Goal: Transaction & Acquisition: Book appointment/travel/reservation

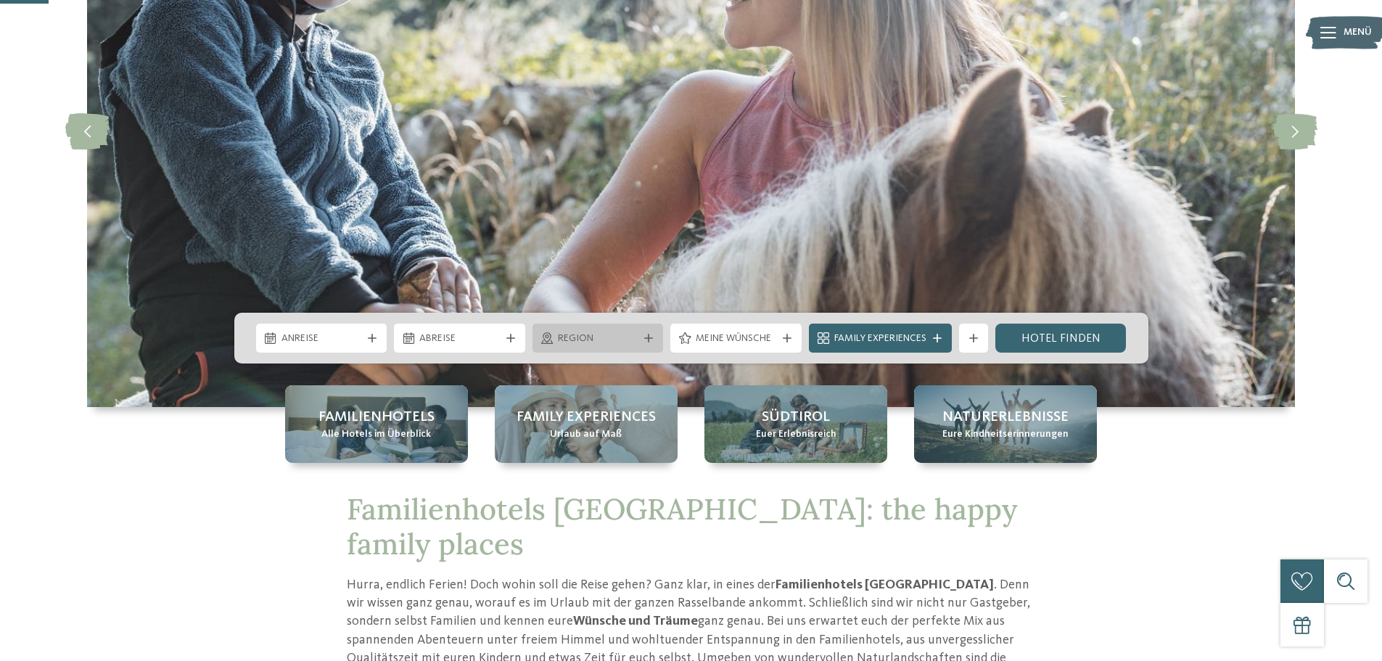
click at [615, 343] on span "Region" at bounding box center [598, 339] width 81 height 15
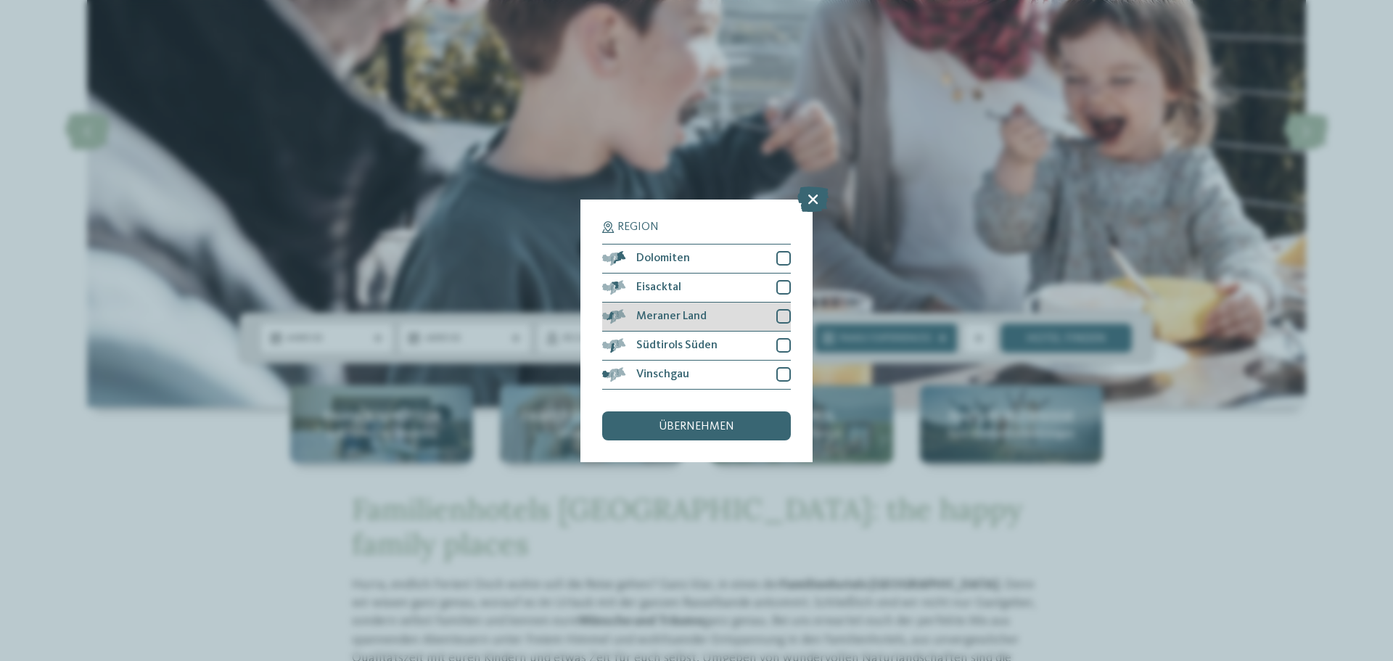
click at [781, 313] on div at bounding box center [783, 316] width 15 height 15
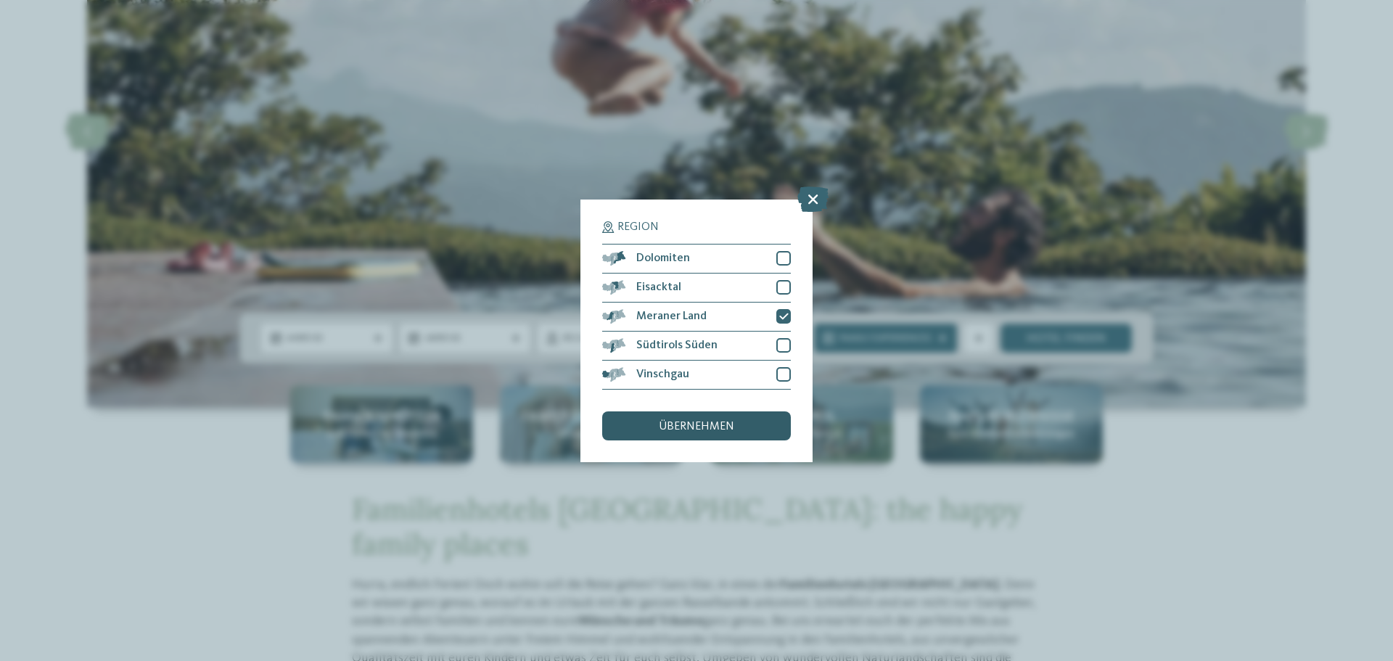
click at [700, 422] on span "übernehmen" at bounding box center [696, 427] width 75 height 12
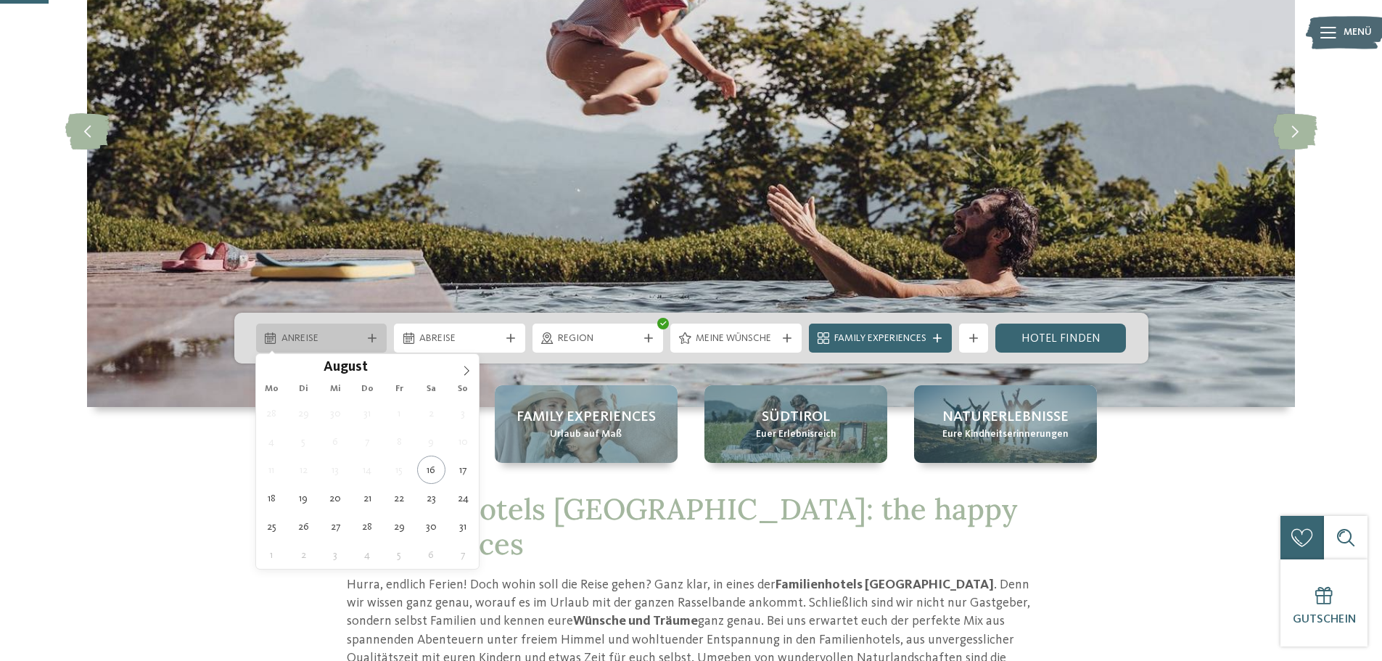
click at [361, 346] on div "Anreise" at bounding box center [321, 338] width 131 height 29
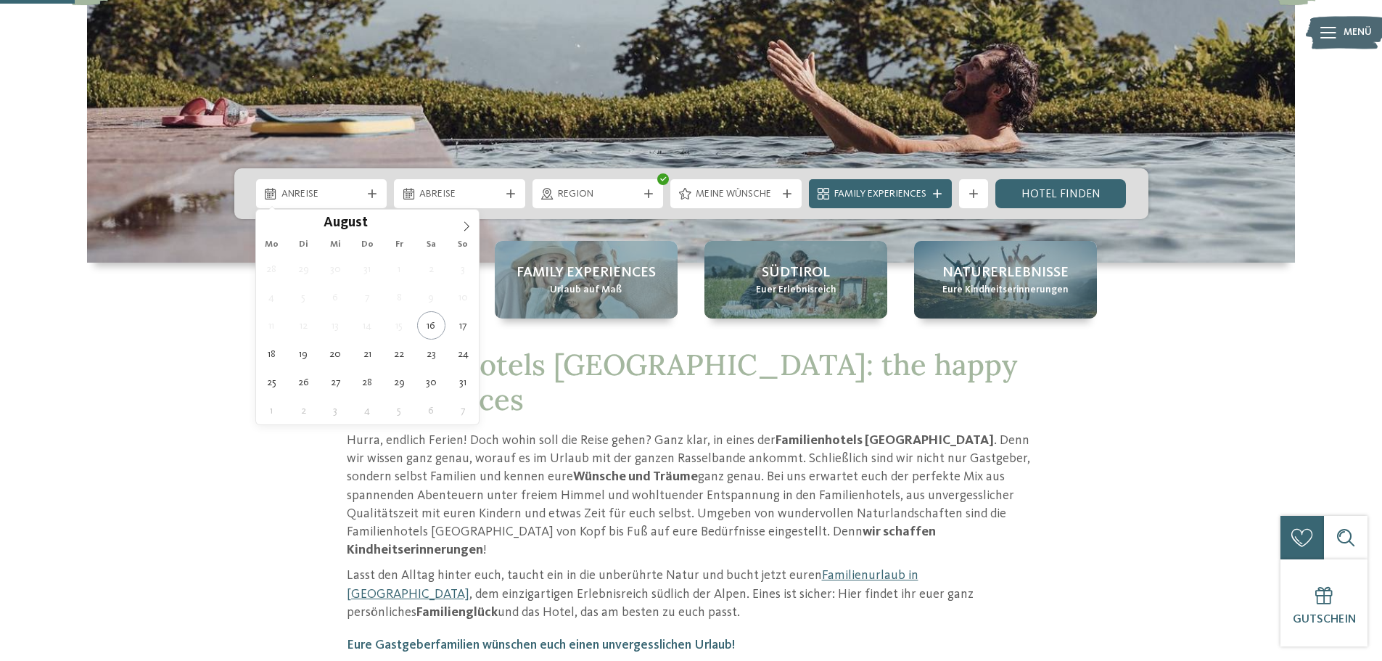
scroll to position [363, 0]
click at [465, 221] on icon at bounding box center [466, 226] width 10 height 10
type div "19.09.2025"
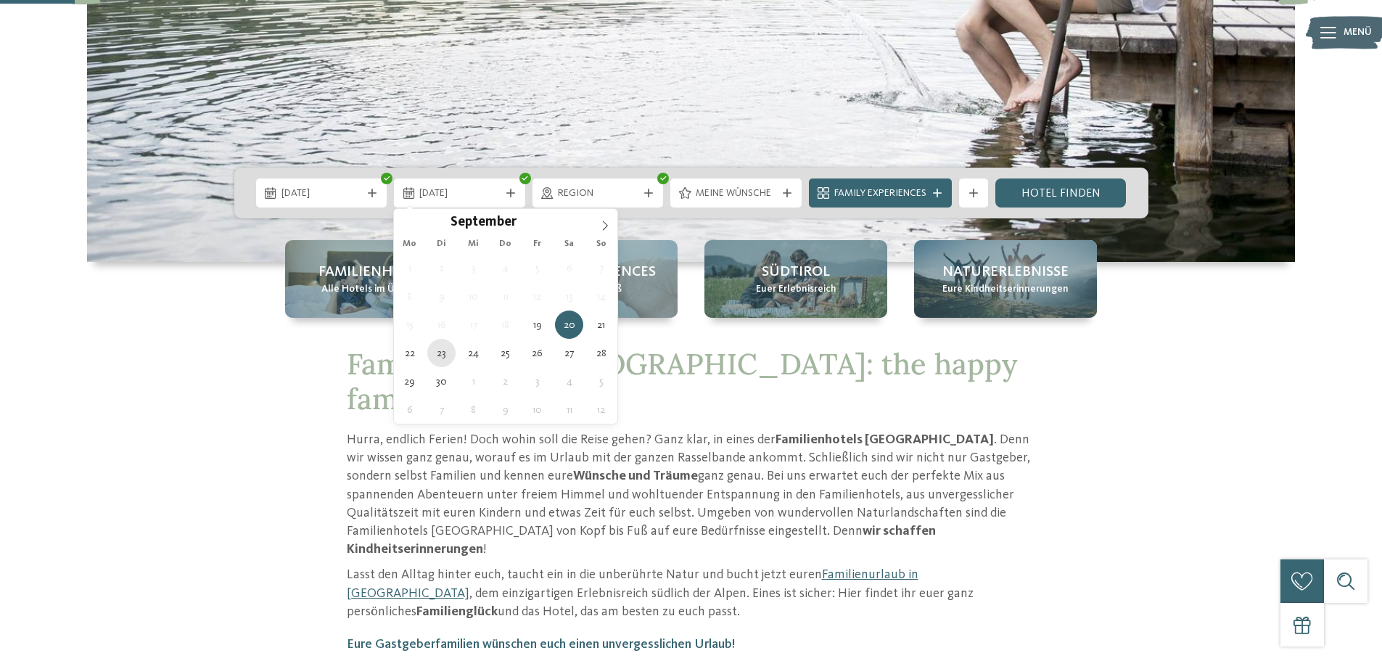
type div "23.09.2025"
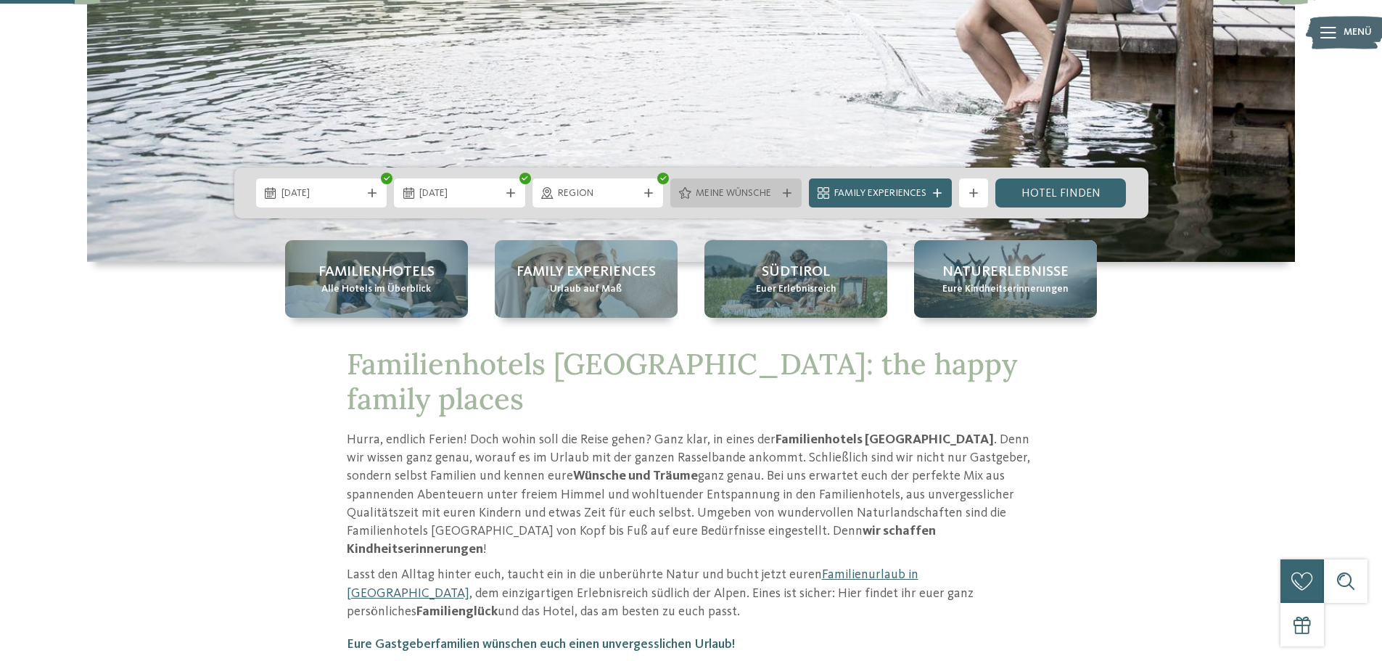
click at [771, 194] on span "Meine Wünsche" at bounding box center [736, 193] width 81 height 15
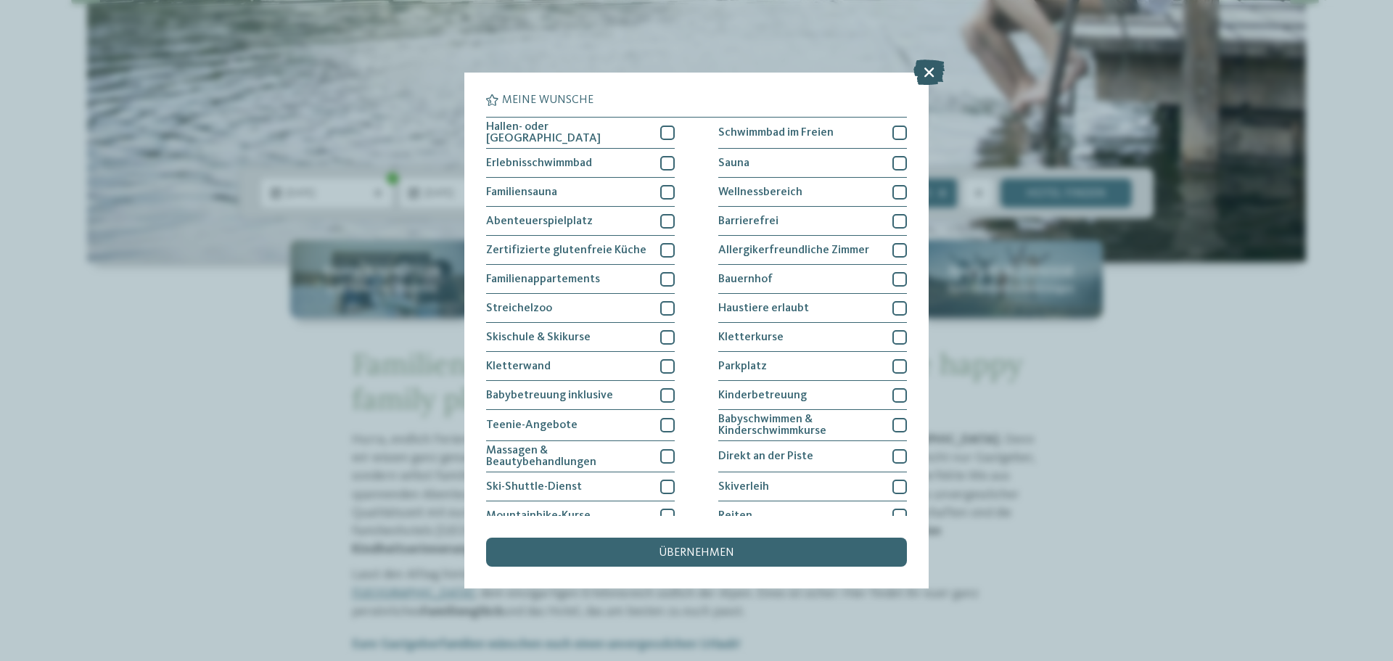
click at [934, 62] on icon at bounding box center [928, 71] width 31 height 25
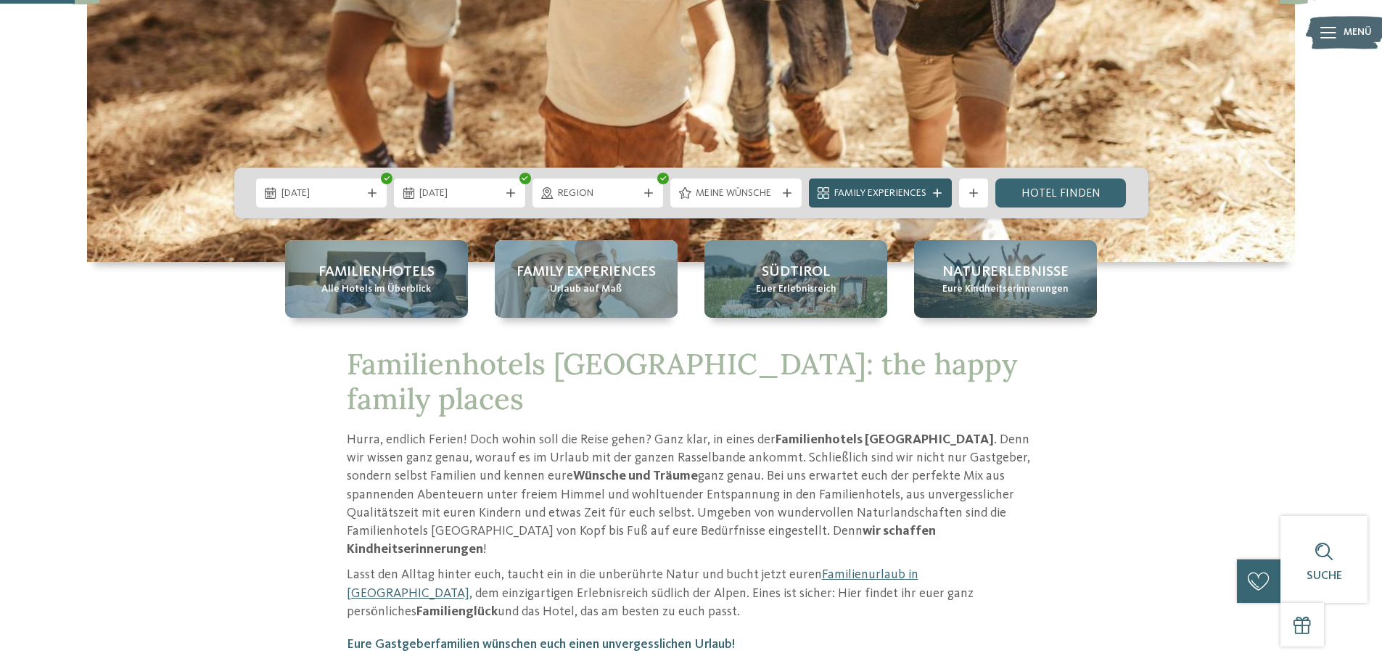
click at [936, 191] on icon at bounding box center [937, 193] width 9 height 9
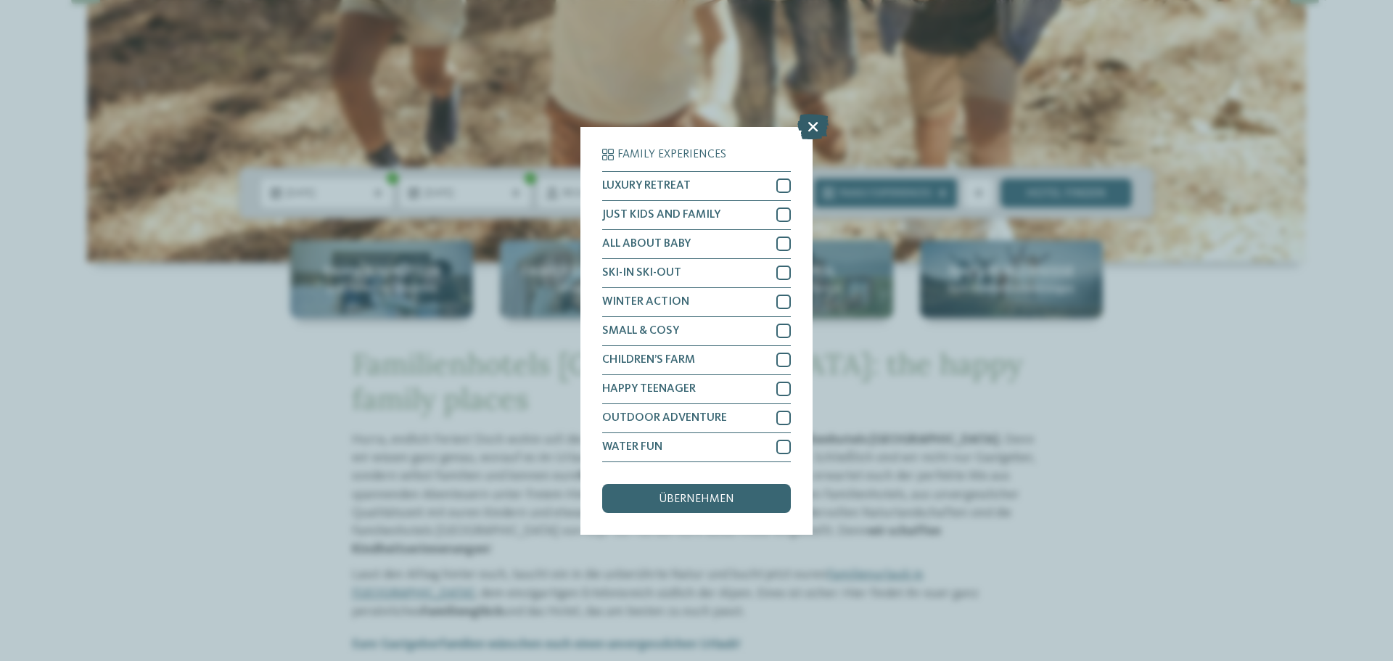
click at [813, 125] on icon at bounding box center [812, 125] width 31 height 25
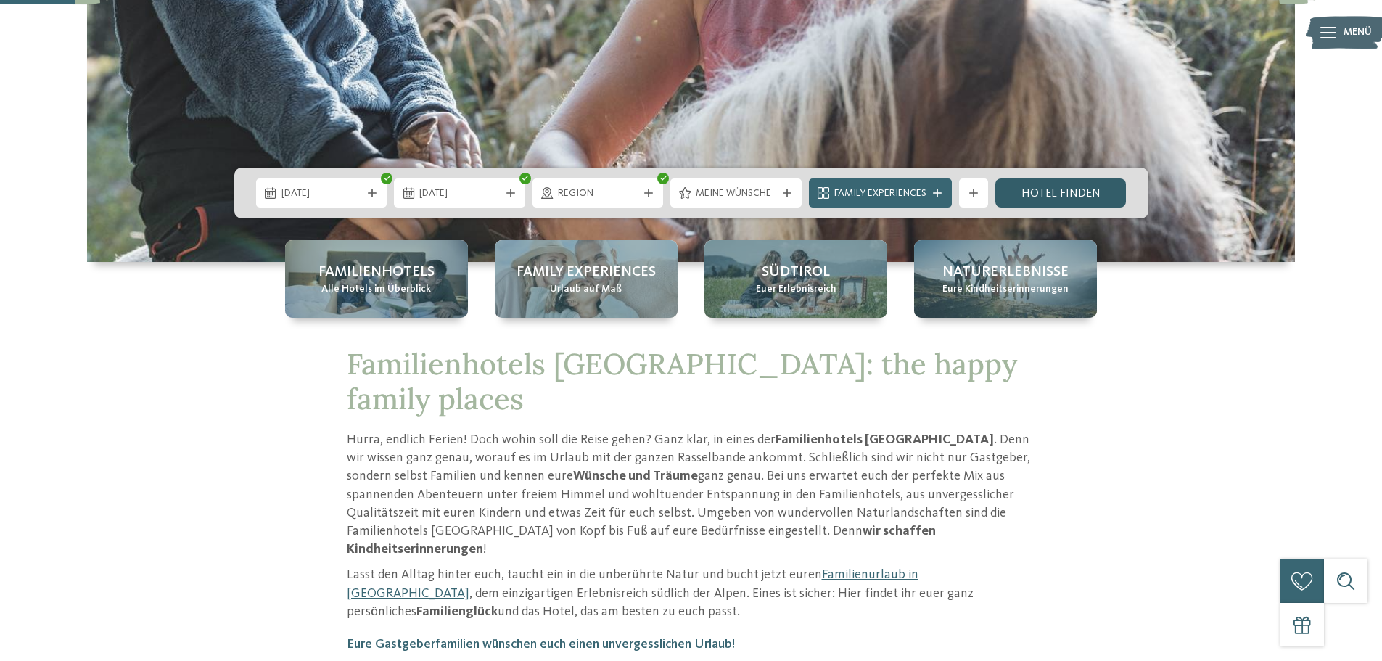
click at [1064, 189] on link "Hotel finden" at bounding box center [1060, 192] width 131 height 29
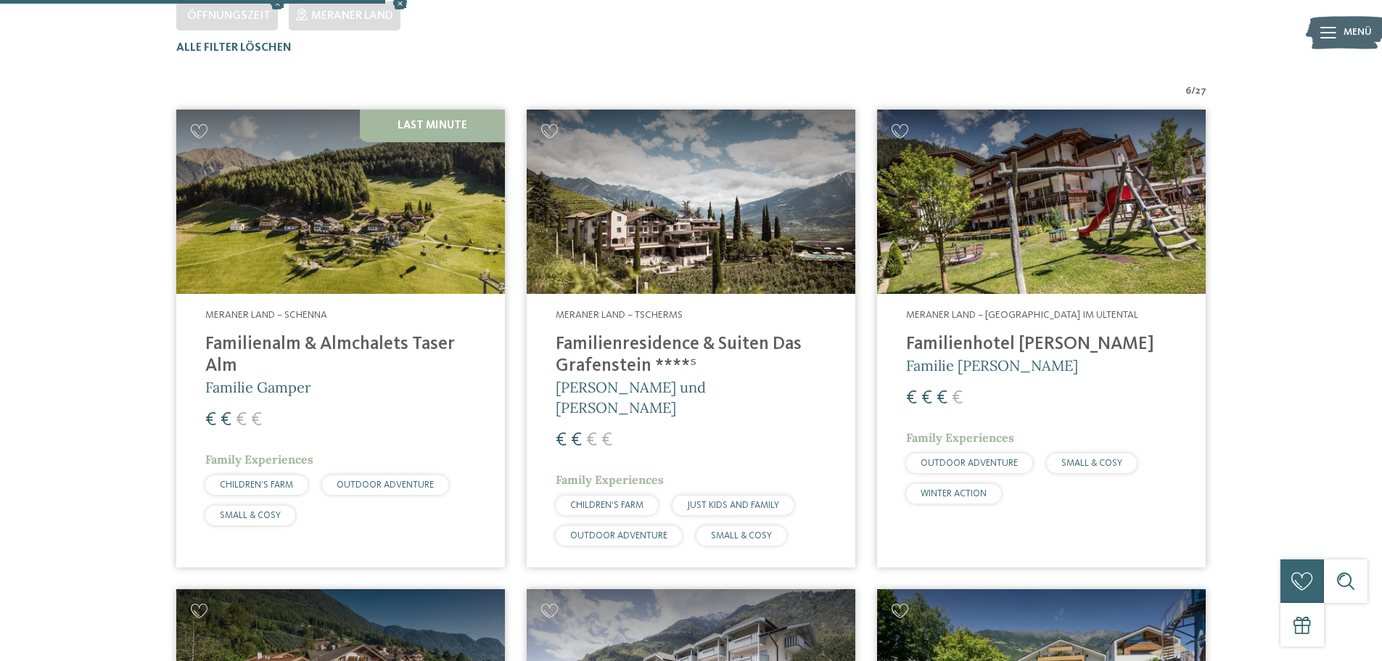
scroll to position [530, 0]
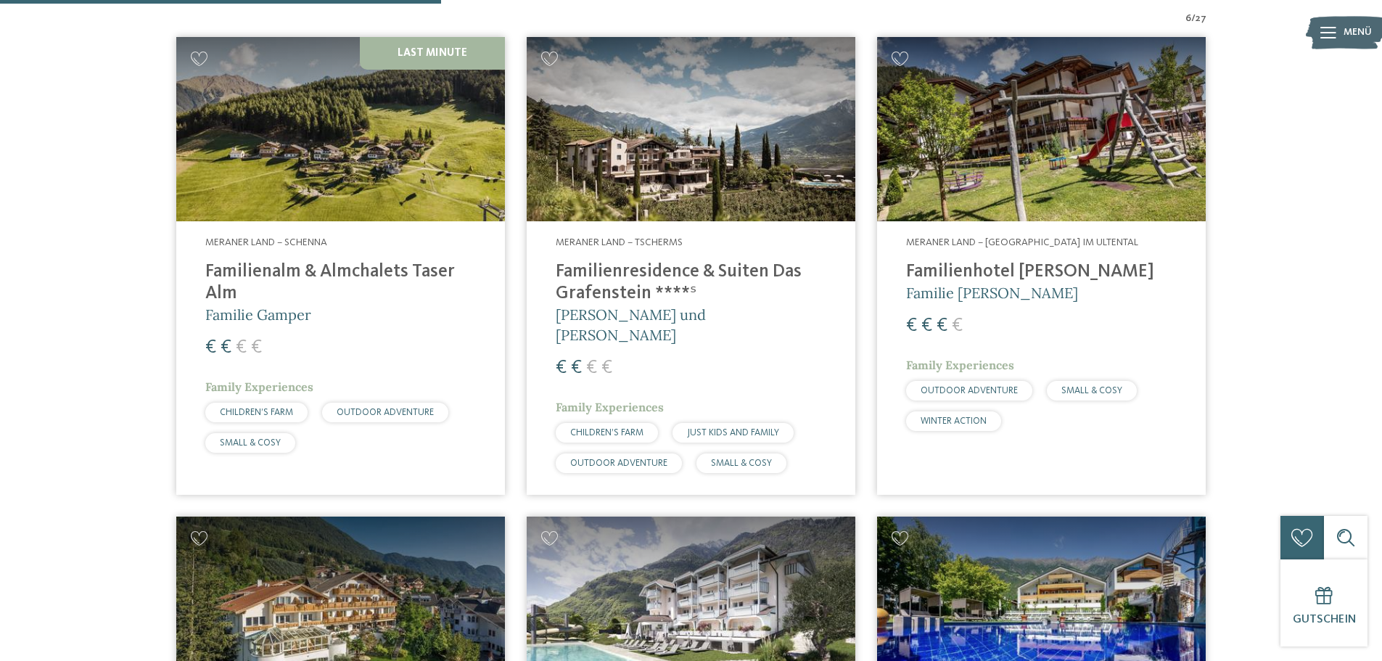
click at [702, 128] on img at bounding box center [691, 129] width 329 height 185
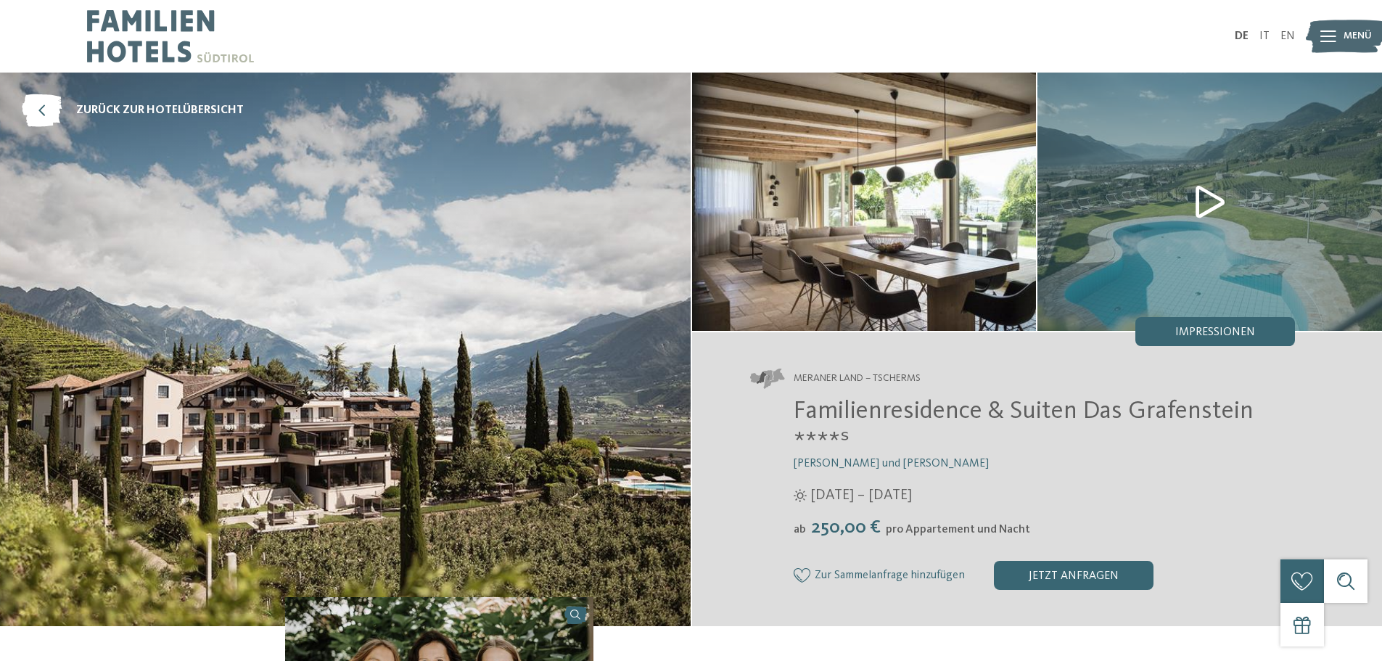
click at [453, 296] on img at bounding box center [345, 350] width 691 height 554
click at [910, 194] on img at bounding box center [864, 202] width 345 height 258
click at [1193, 189] on img at bounding box center [1209, 202] width 345 height 258
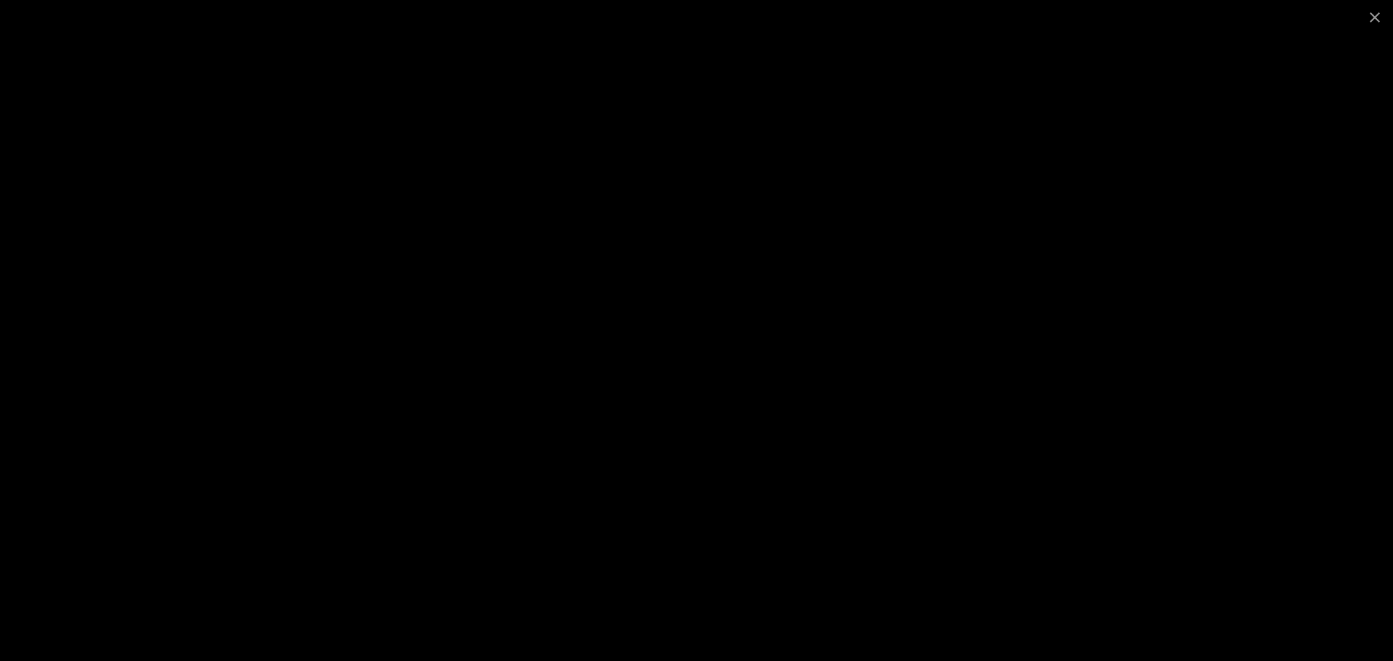
click at [1230, 181] on div at bounding box center [696, 330] width 1393 height 661
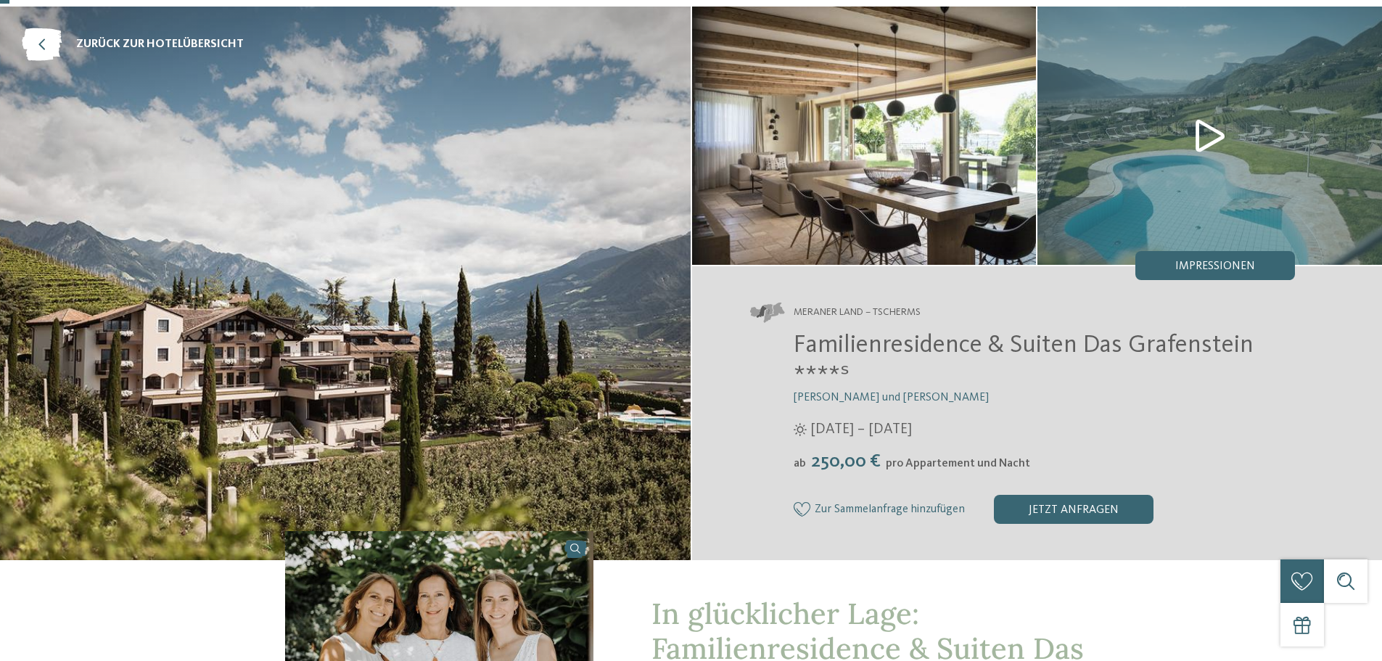
scroll to position [145, 0]
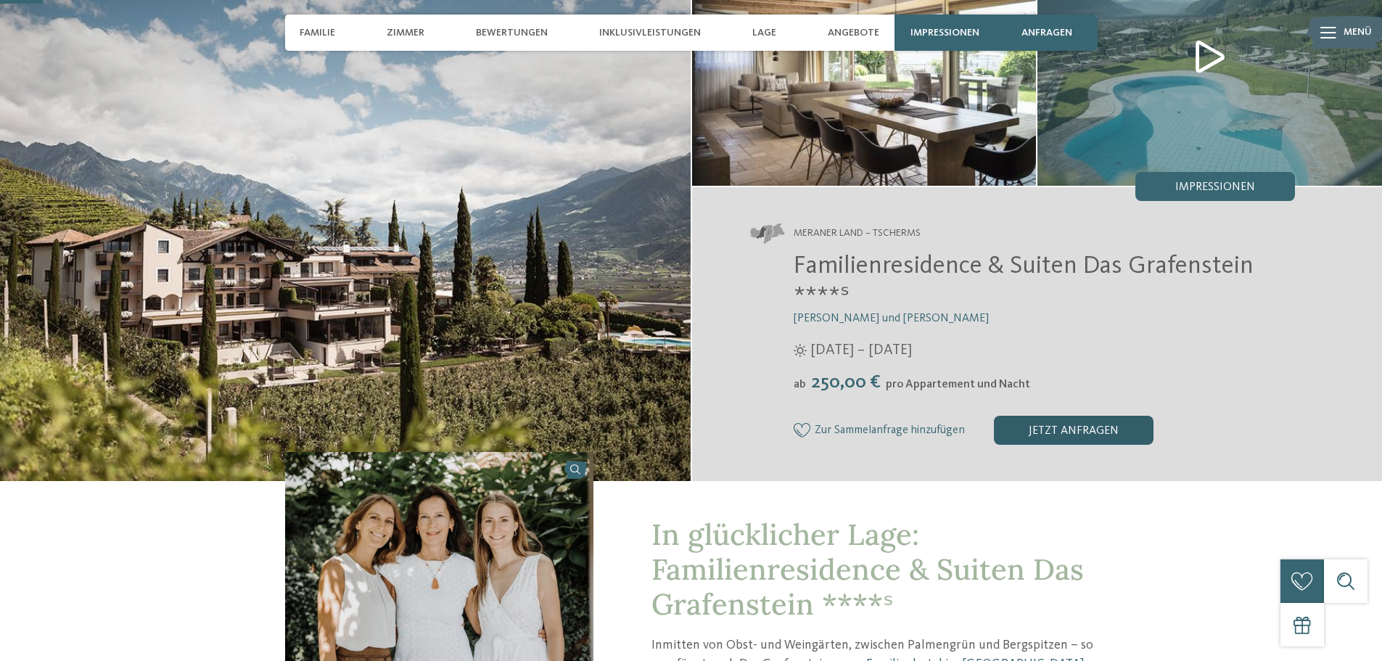
click at [1098, 430] on div "jetzt anfragen" at bounding box center [1074, 430] width 160 height 29
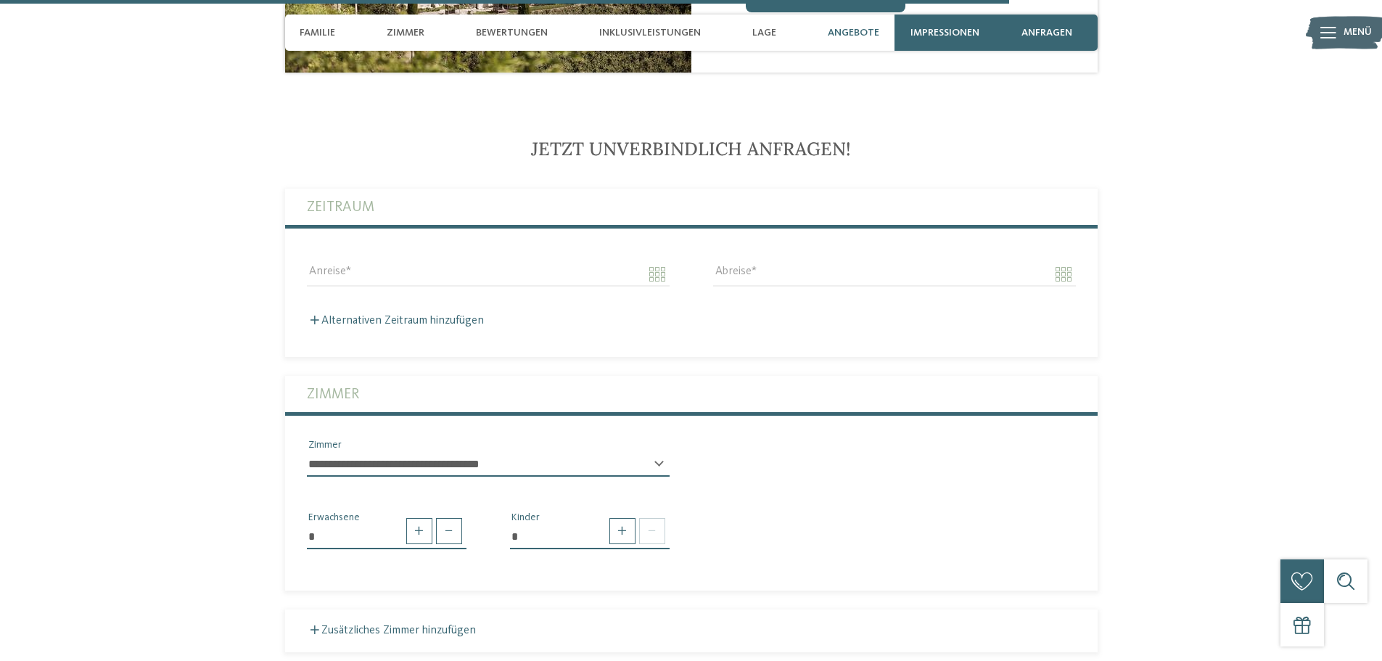
scroll to position [3439, 0]
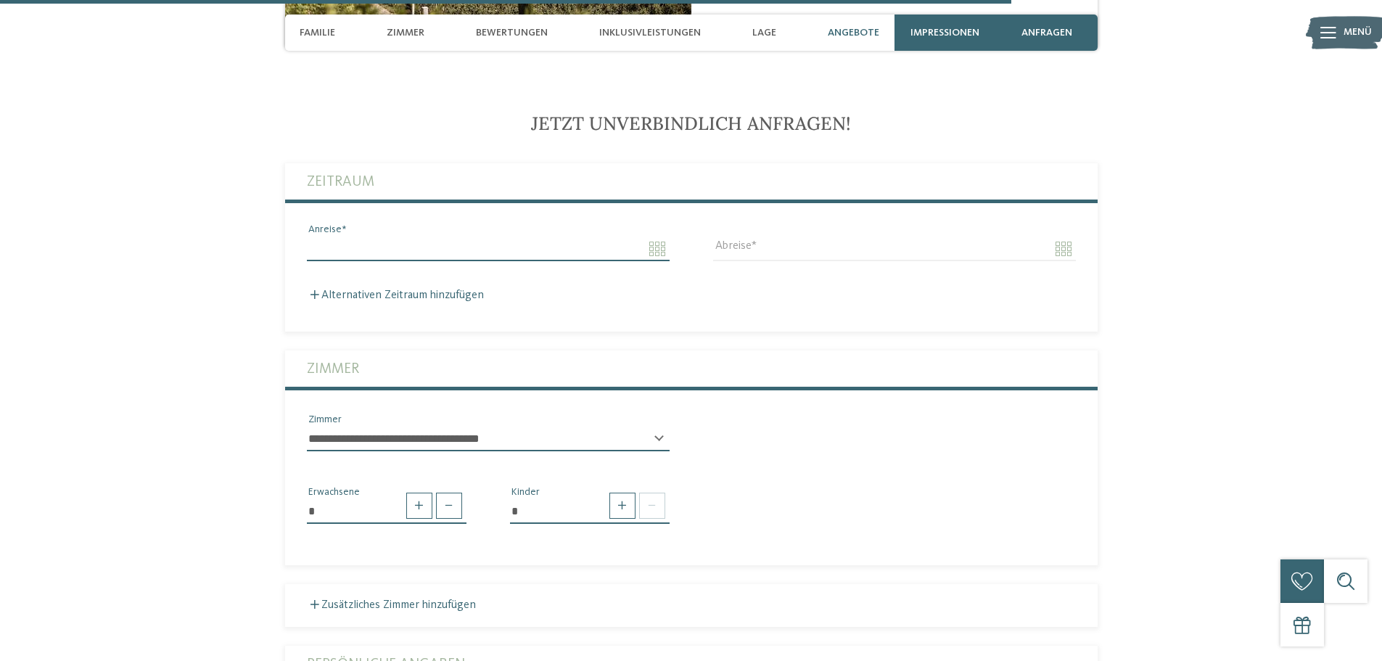
click at [358, 237] on input "Anreise" at bounding box center [488, 249] width 363 height 25
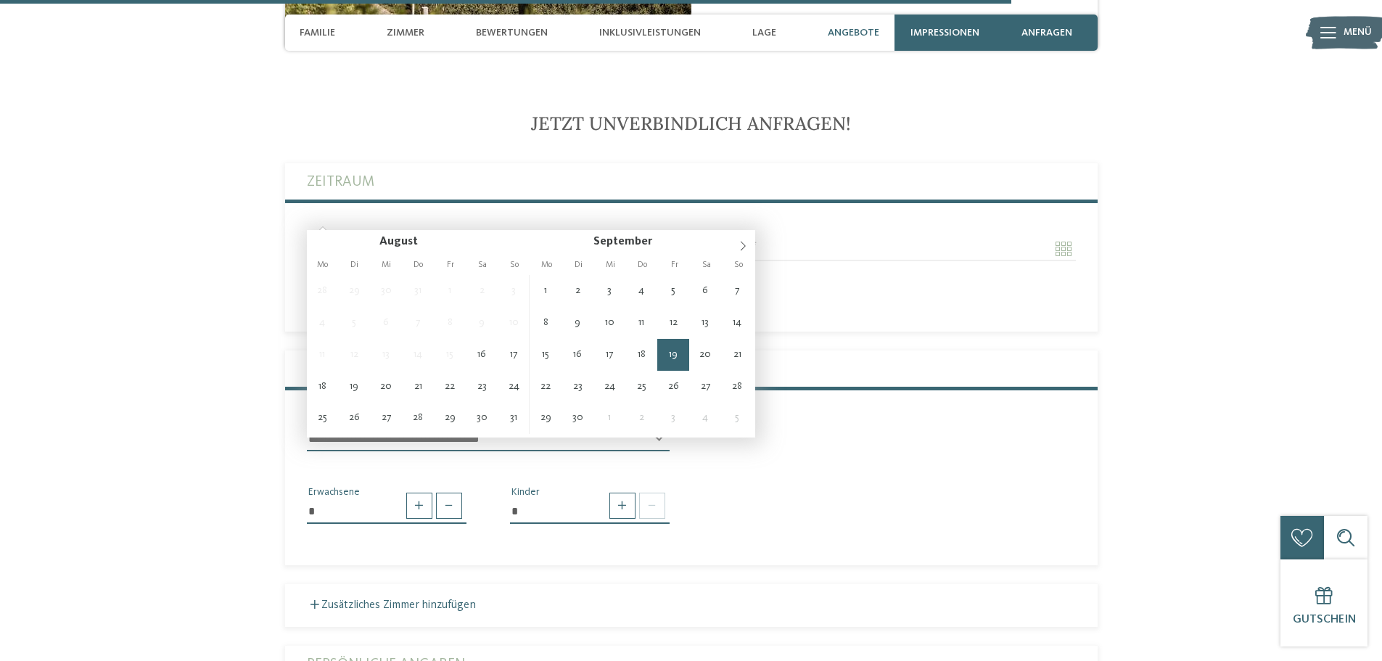
type input "**********"
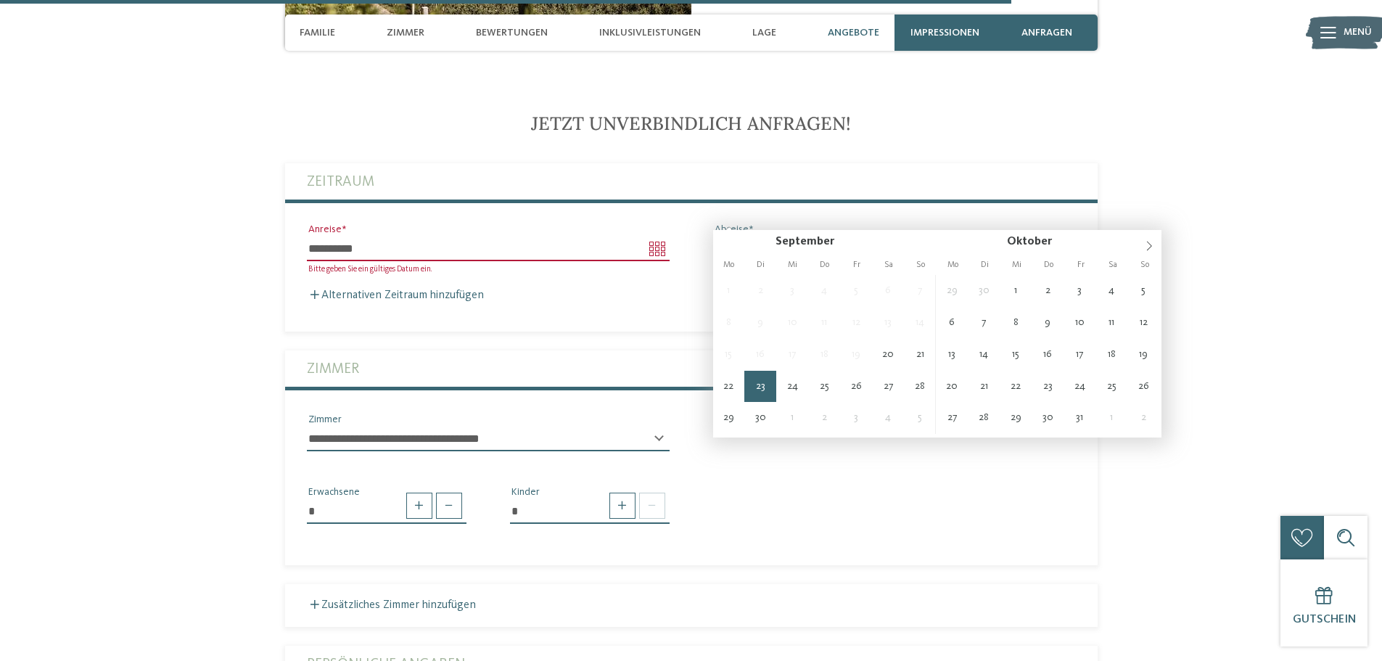
type input "**********"
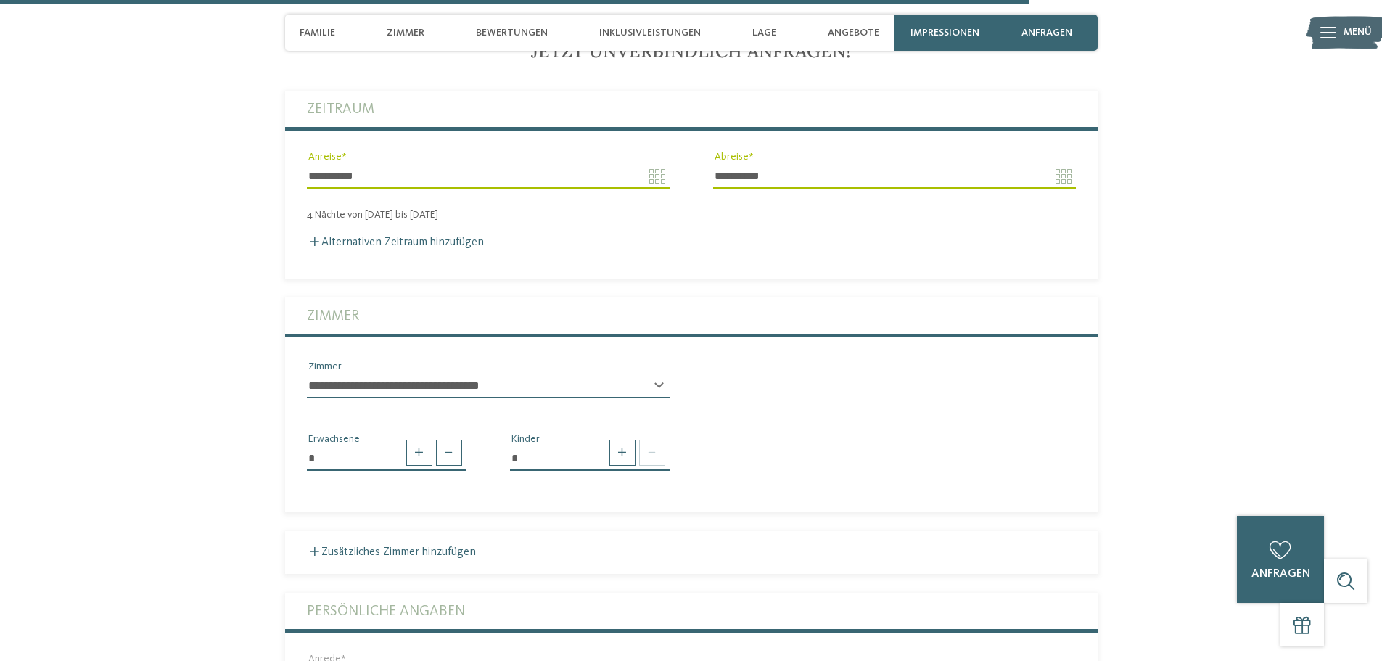
scroll to position [3584, 0]
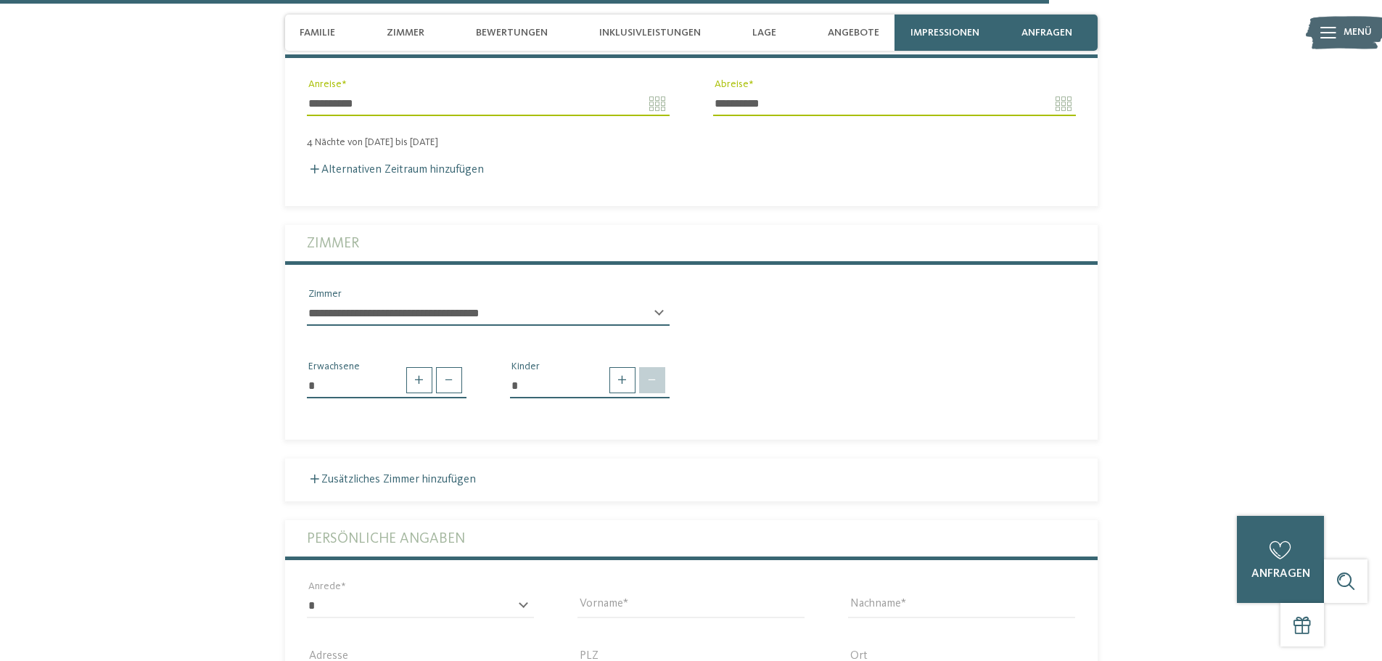
click at [644, 367] on span at bounding box center [652, 380] width 26 height 26
click at [629, 367] on span at bounding box center [622, 380] width 26 height 26
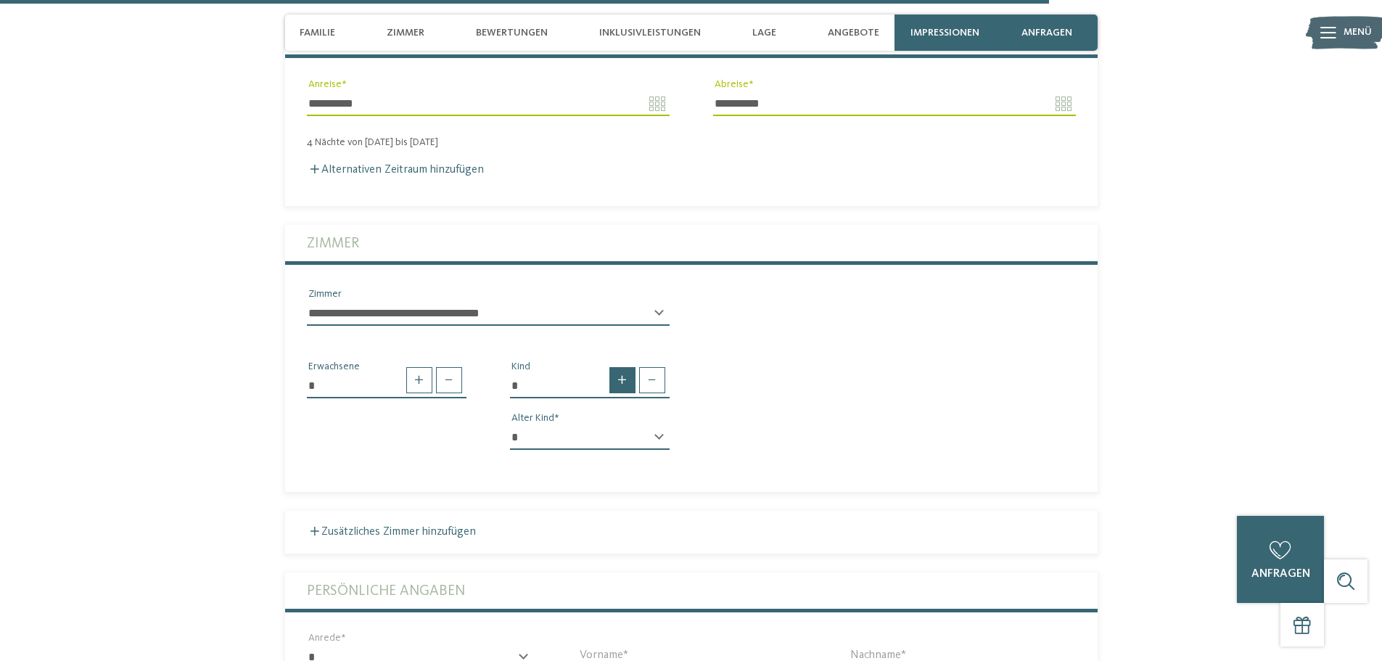
click at [629, 367] on span at bounding box center [622, 380] width 26 height 26
type input "*"
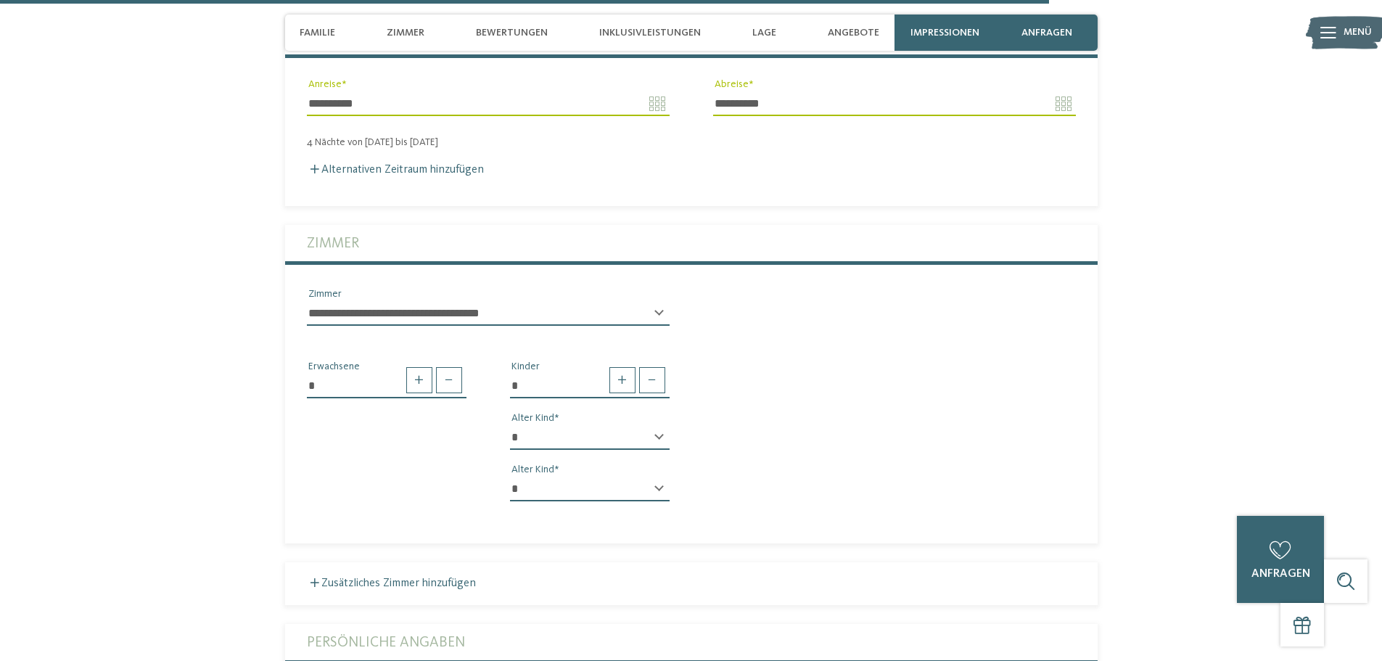
click at [596, 381] on div "* Kinder * * * * * * * * * * * ** ** ** ** ** ** ** ** Alter Kind * * * * * * *…" at bounding box center [589, 436] width 203 height 155
click at [593, 425] on select "* * * * * * * * * * * ** ** ** ** ** ** ** **" at bounding box center [590, 437] width 160 height 25
select select "*"
click at [510, 425] on select "* * * * * * * * * * * ** ** ** ** ** ** ** **" at bounding box center [590, 437] width 160 height 25
drag, startPoint x: 542, startPoint y: 456, endPoint x: 544, endPoint y: 445, distance: 11.1
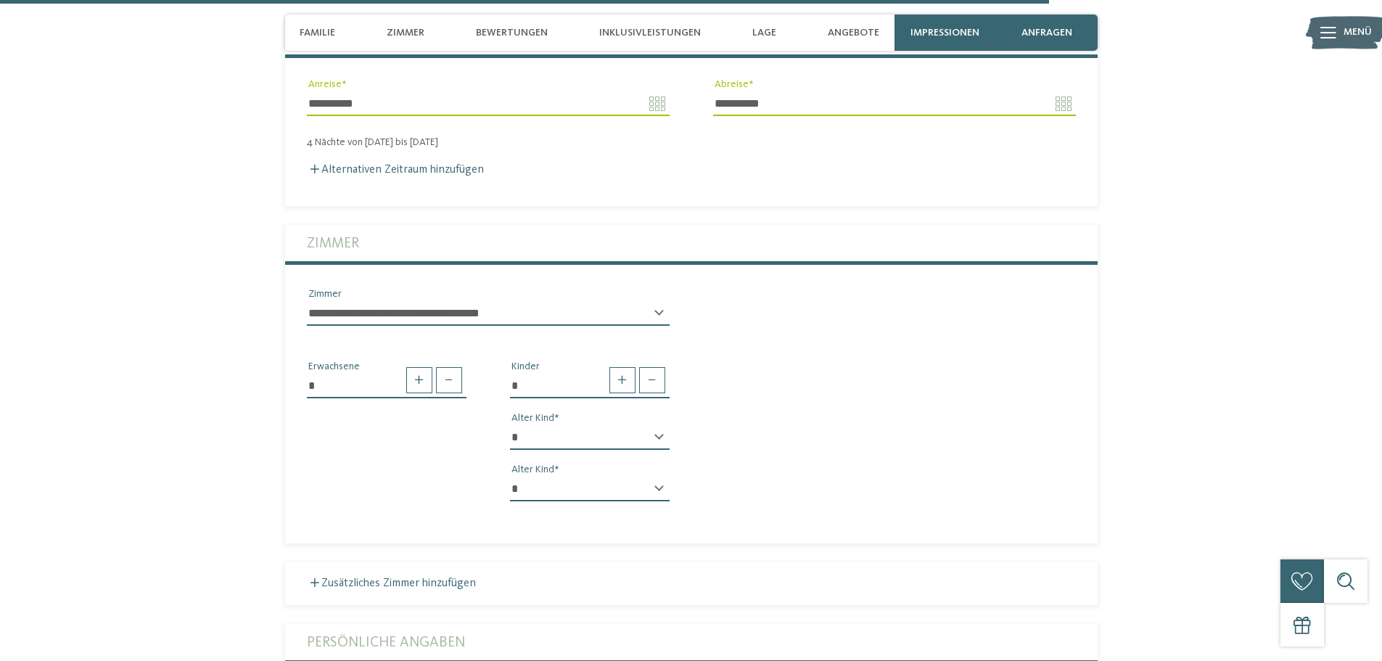
click at [542, 477] on select "* * * * * * * * * * * ** ** ** ** ** ** ** **" at bounding box center [590, 489] width 160 height 25
select select "*"
click at [510, 477] on select "* * * * * * * * * * * ** ** ** ** ** ** ** **" at bounding box center [590, 489] width 160 height 25
click at [210, 326] on section "**********" at bounding box center [691, 521] width 987 height 1108
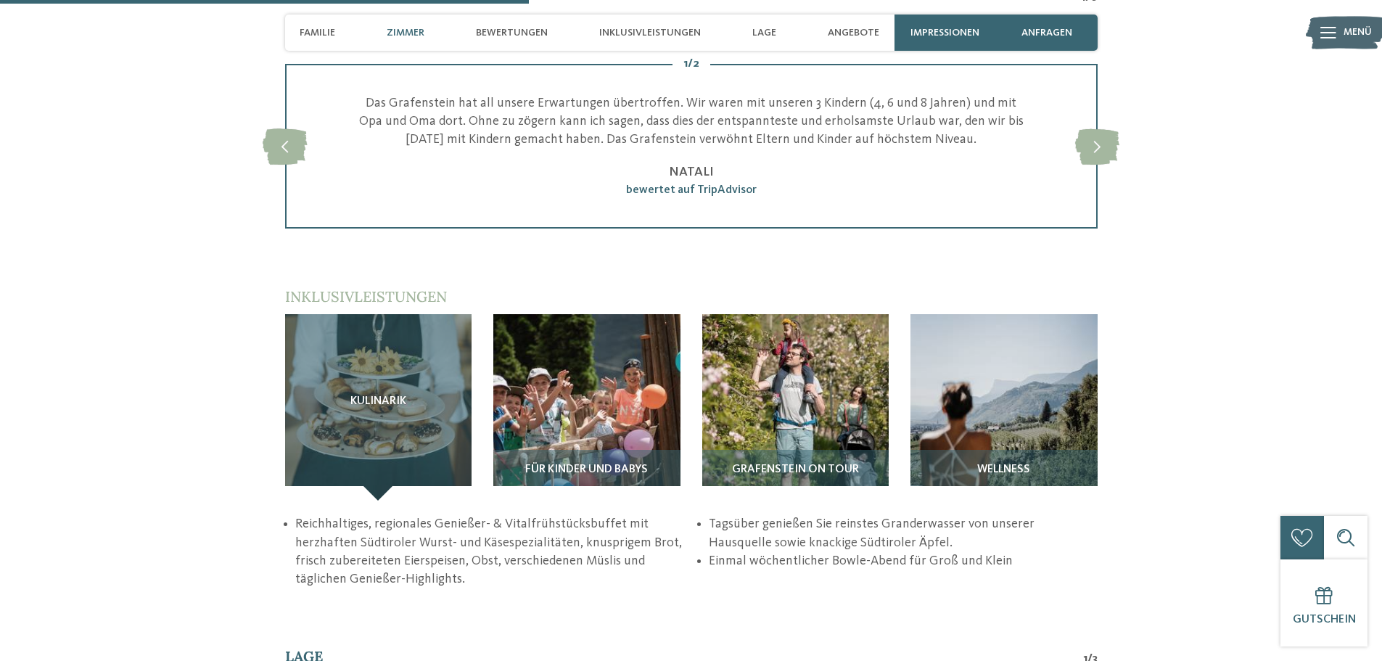
scroll to position [2278, 0]
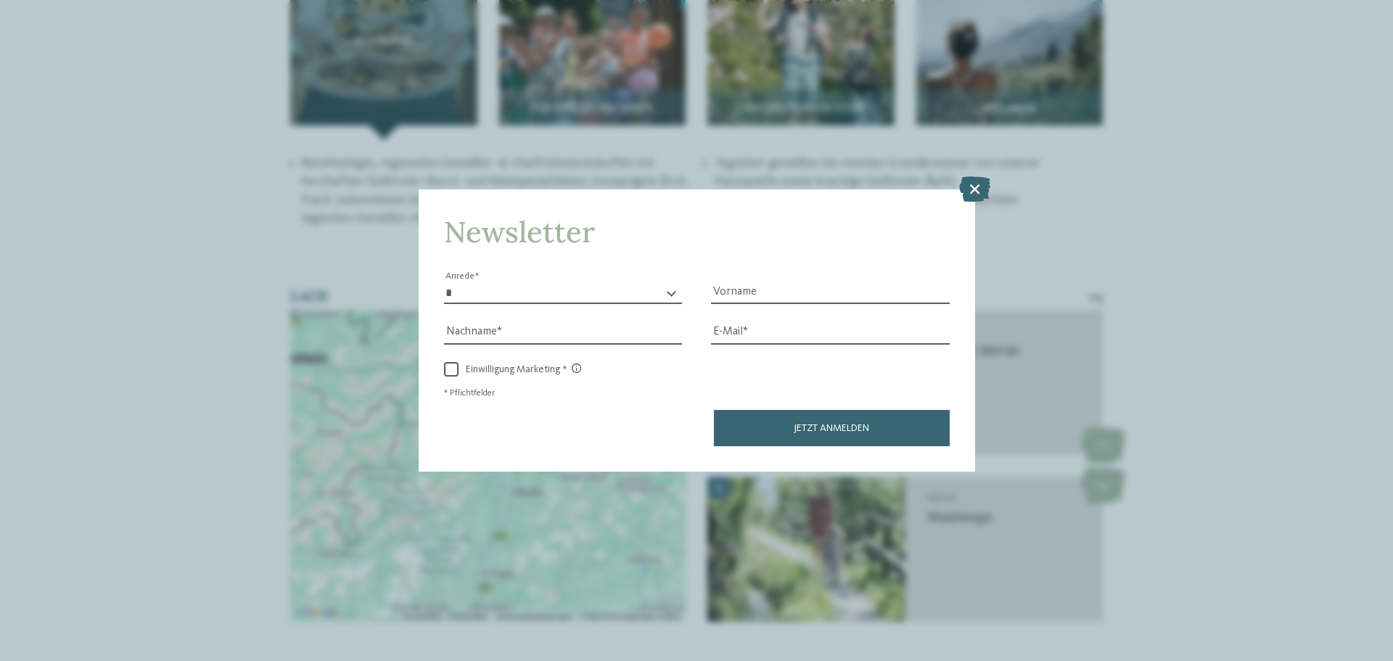
click at [977, 197] on icon at bounding box center [974, 188] width 31 height 25
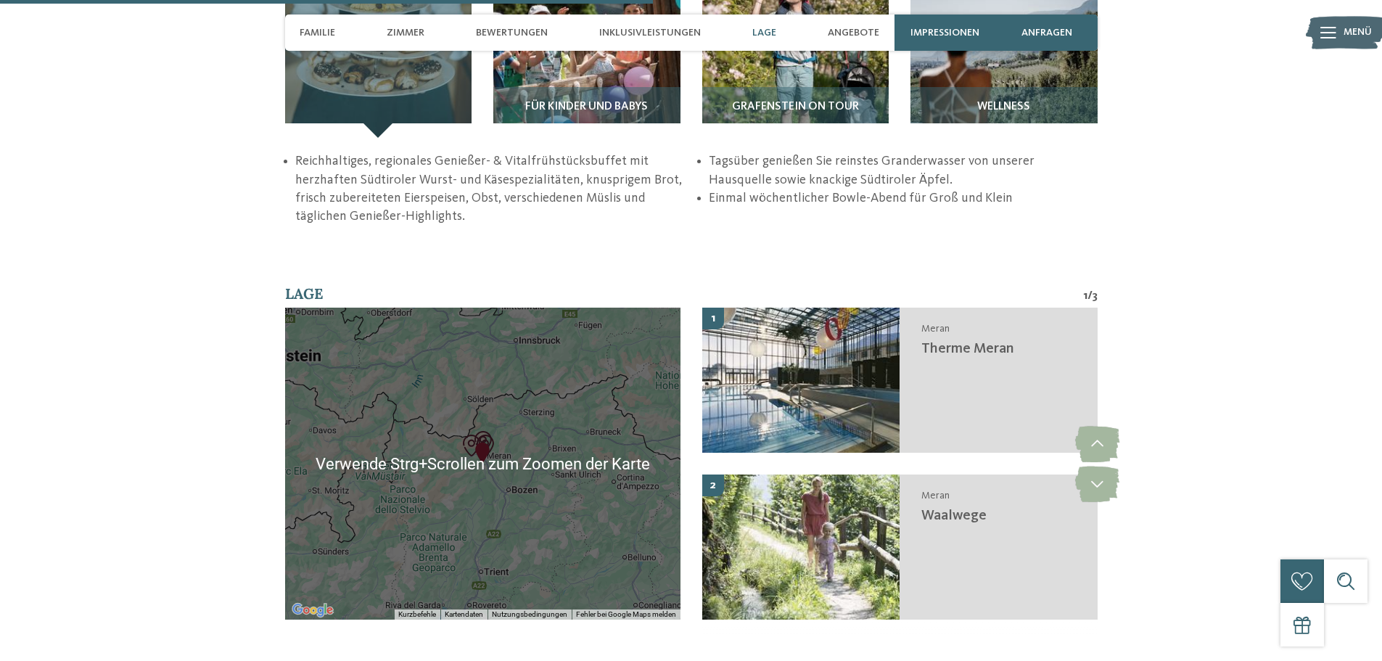
click at [424, 397] on div at bounding box center [482, 464] width 395 height 312
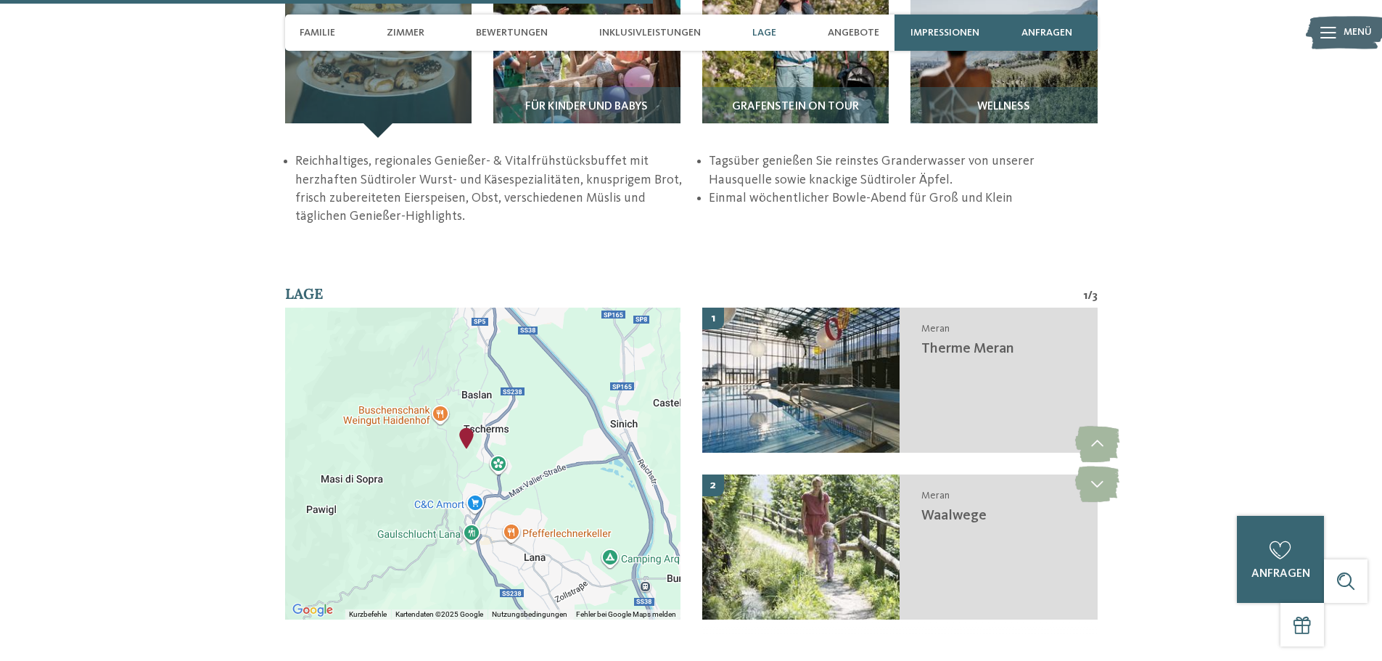
drag, startPoint x: 570, startPoint y: 420, endPoint x: 451, endPoint y: 407, distance: 119.7
click at [438, 407] on div at bounding box center [482, 464] width 395 height 312
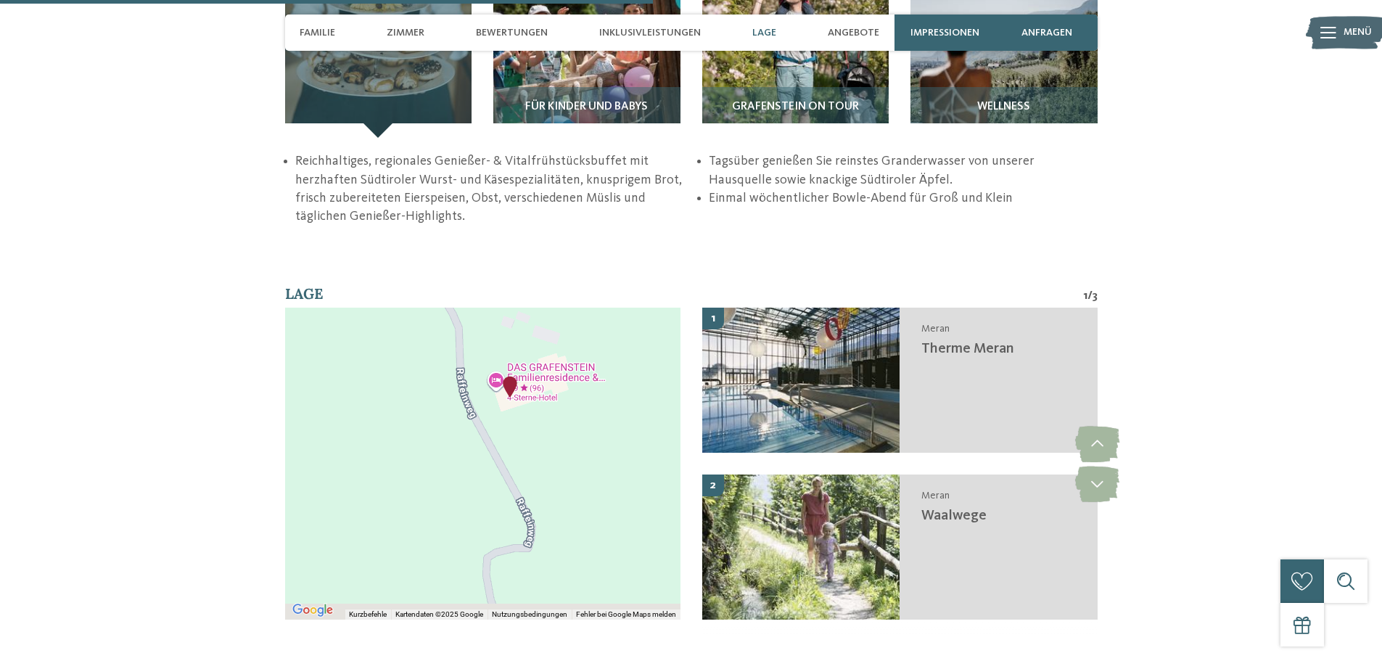
drag, startPoint x: 596, startPoint y: 392, endPoint x: 608, endPoint y: 357, distance: 37.6
click at [609, 359] on div at bounding box center [482, 464] width 395 height 312
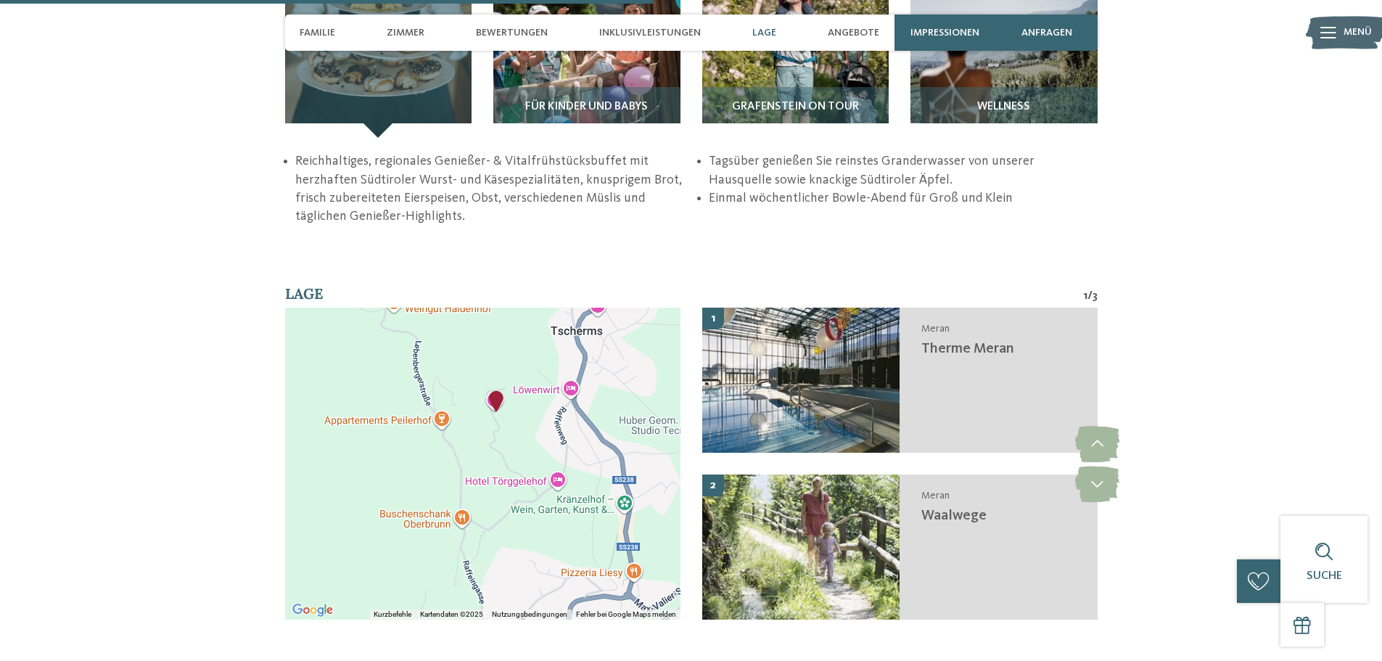
drag, startPoint x: 624, startPoint y: 356, endPoint x: 530, endPoint y: 382, distance: 97.9
click at [530, 382] on div at bounding box center [482, 464] width 395 height 312
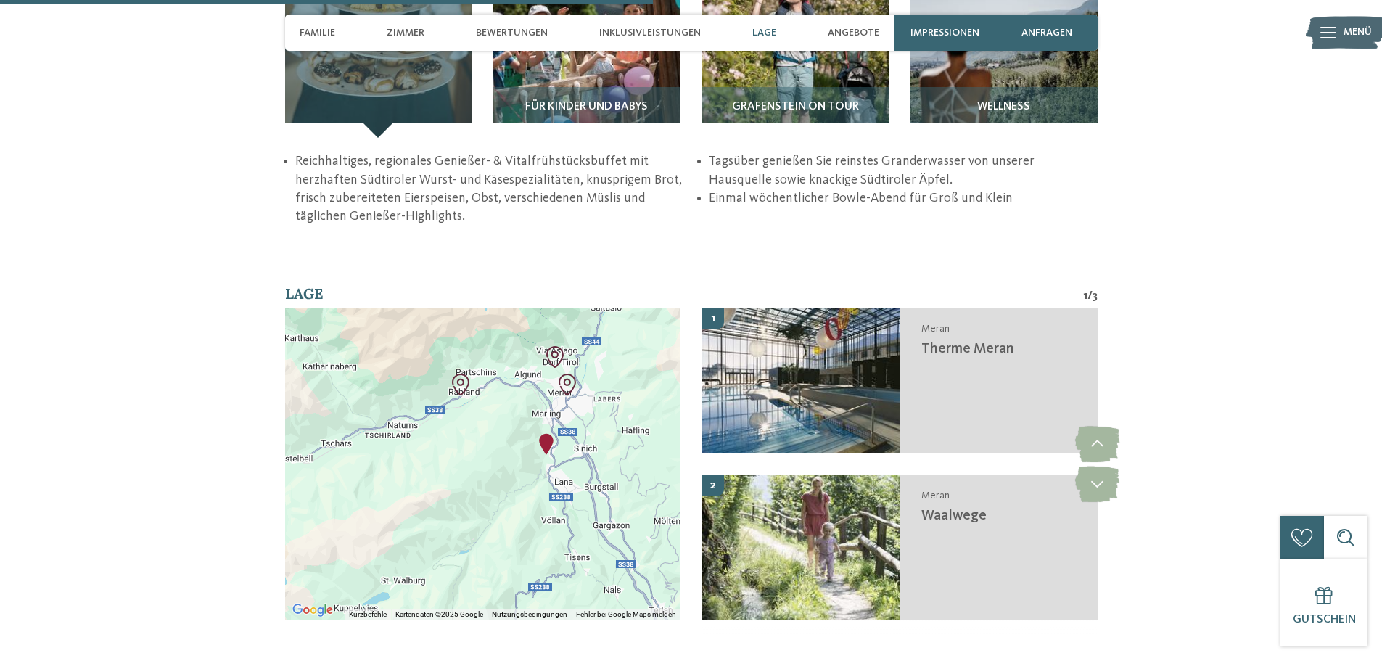
drag, startPoint x: 597, startPoint y: 386, endPoint x: 601, endPoint y: 346, distance: 40.1
click at [601, 346] on div at bounding box center [482, 464] width 395 height 312
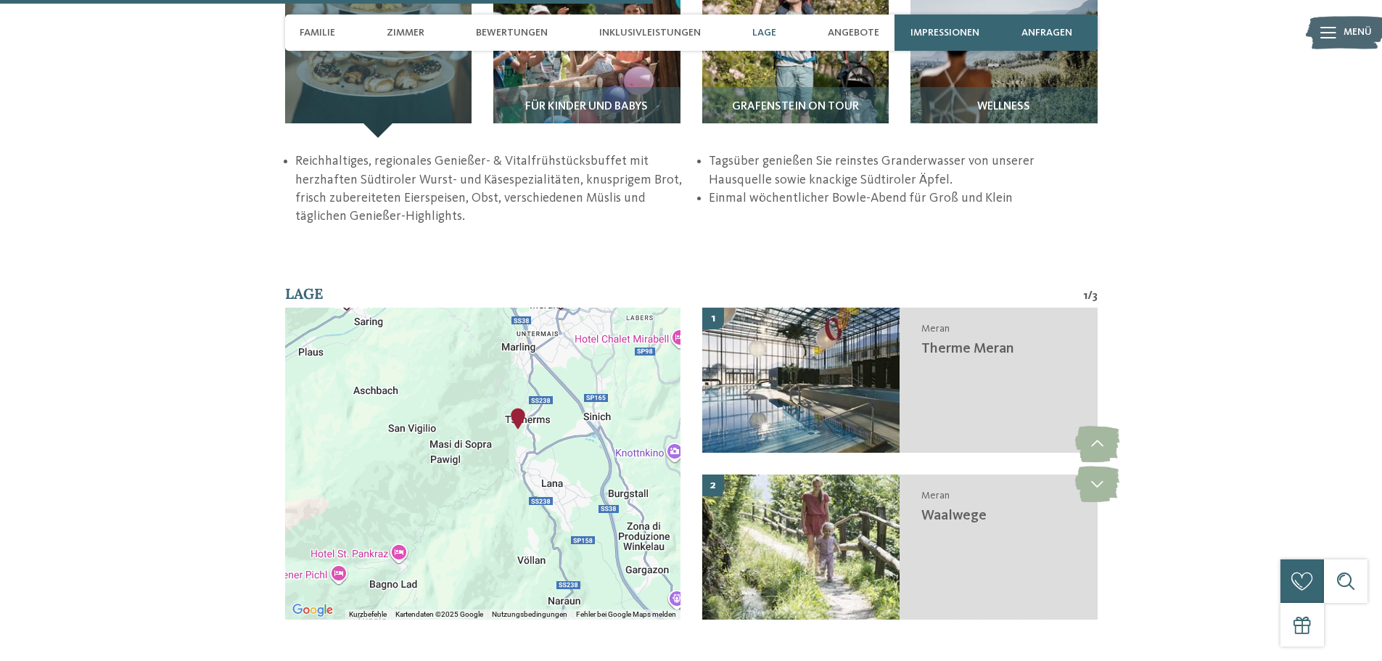
click at [593, 365] on div at bounding box center [482, 464] width 395 height 312
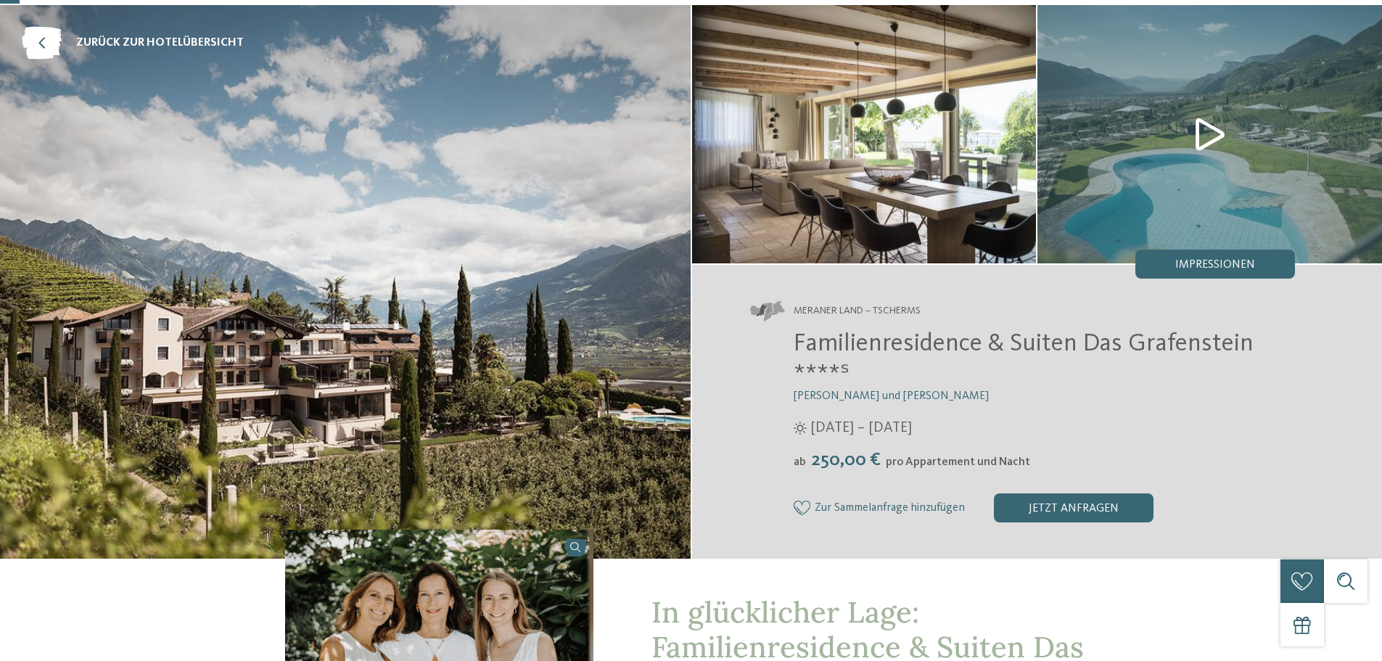
scroll to position [0, 0]
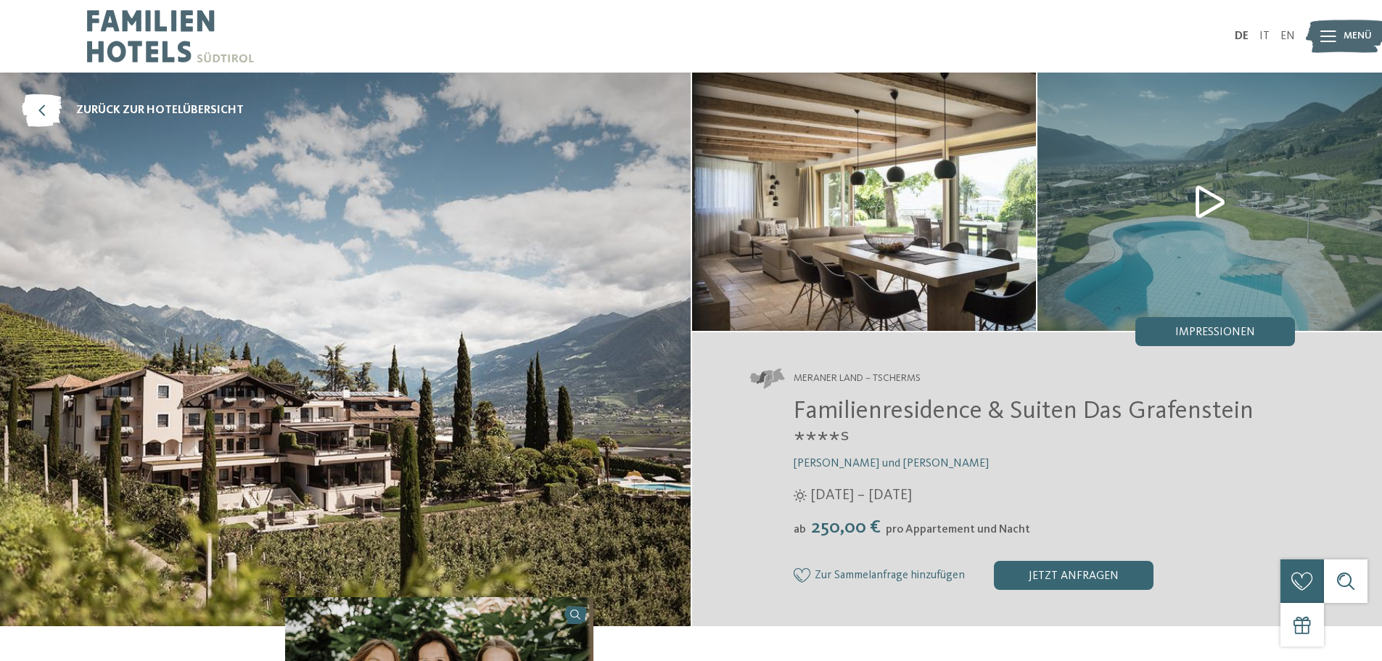
drag, startPoint x: 938, startPoint y: 155, endPoint x: 924, endPoint y: 158, distance: 15.0
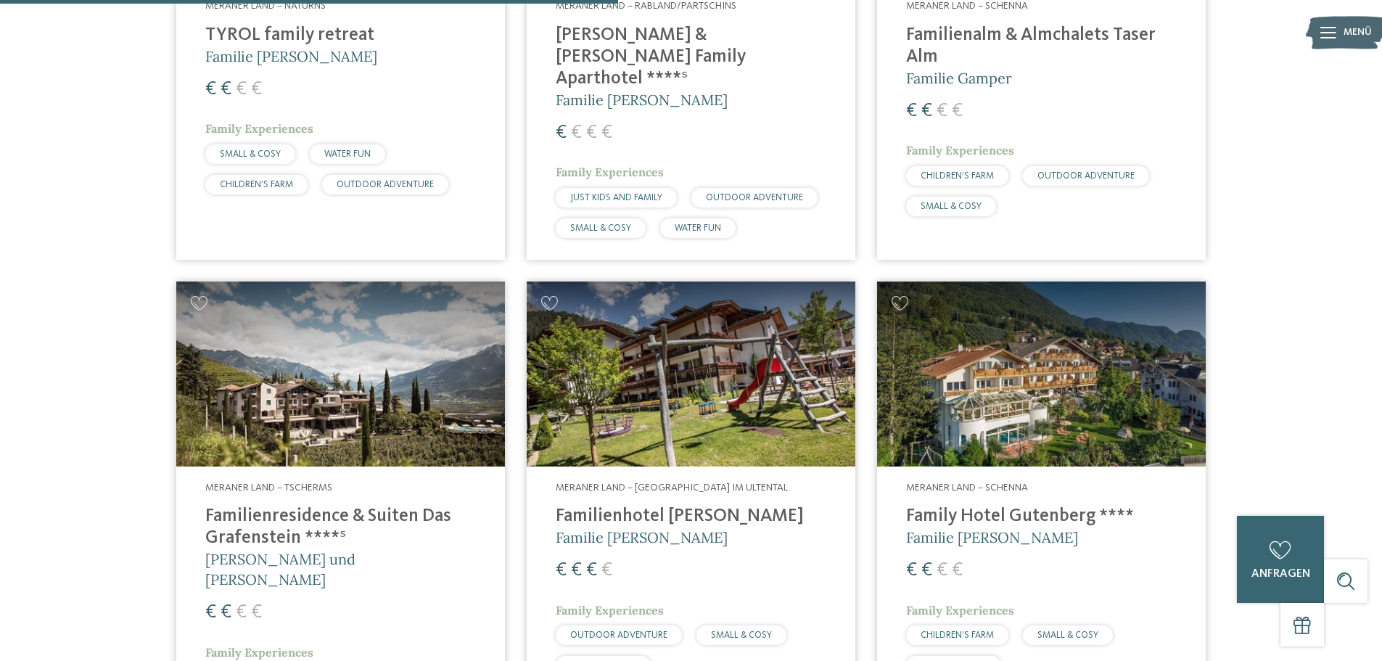
scroll to position [403, 0]
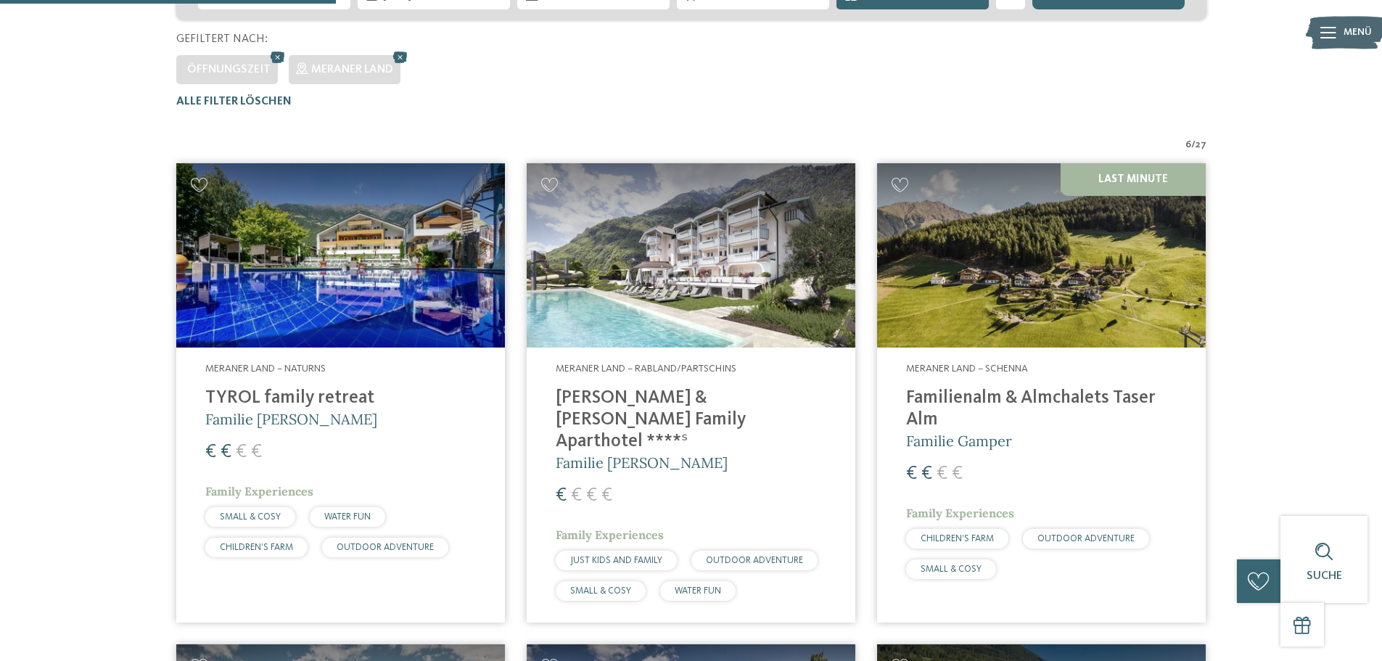
click at [1036, 277] on img at bounding box center [1041, 255] width 329 height 185
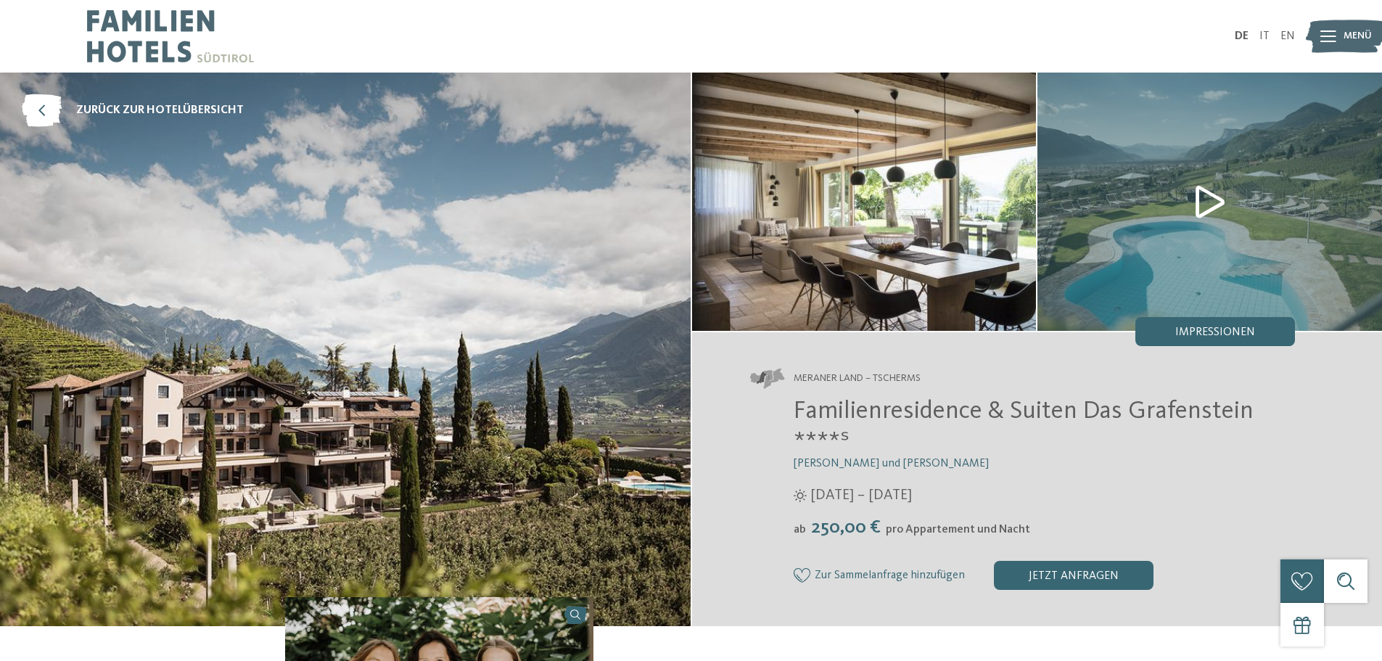
click at [945, 4] on div "DE IT EN Menü" at bounding box center [993, 36] width 604 height 73
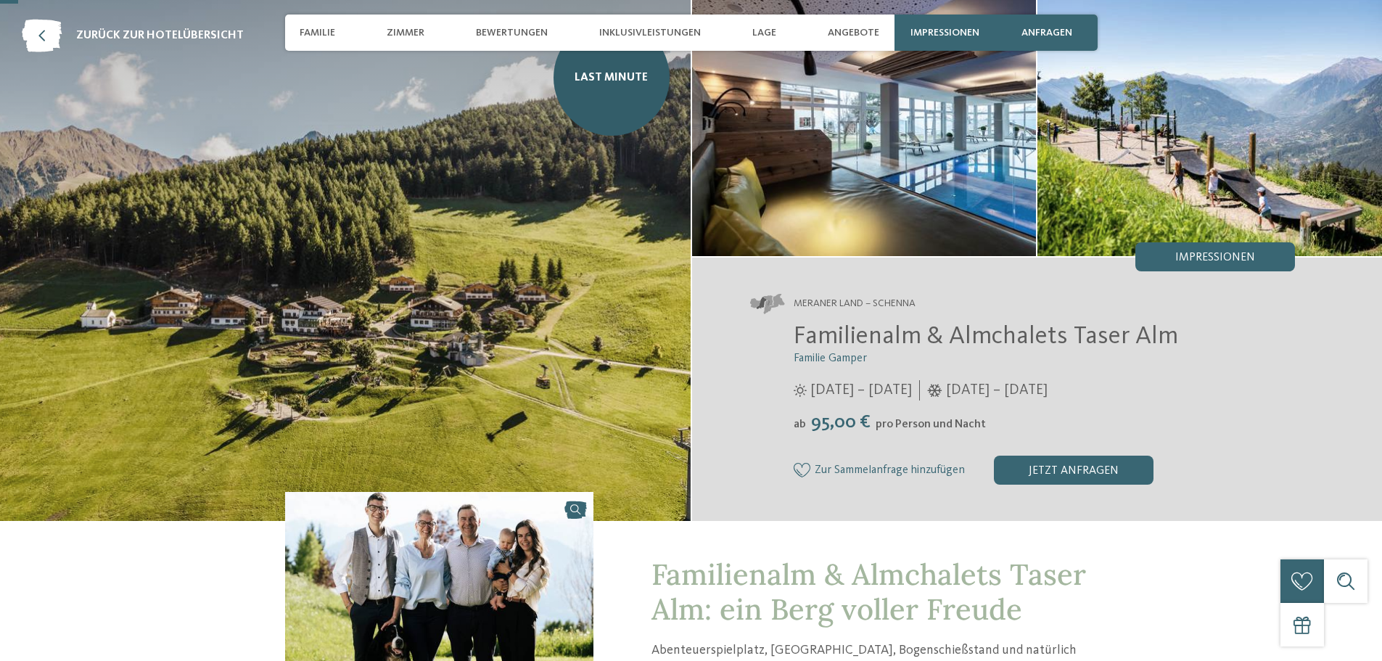
scroll to position [145, 0]
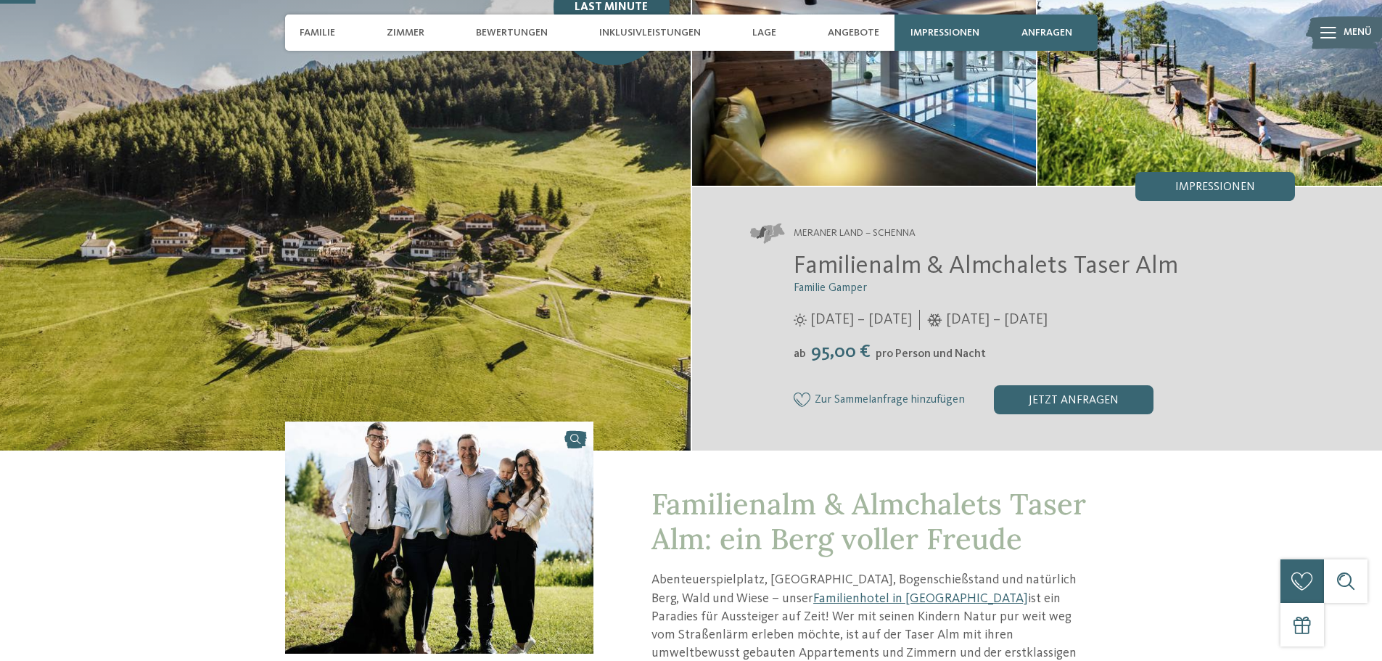
click at [461, 266] on img at bounding box center [345, 188] width 691 height 523
click at [375, 279] on img at bounding box center [345, 188] width 691 height 523
click at [348, 318] on img at bounding box center [345, 188] width 691 height 523
click at [1166, 96] on img at bounding box center [1209, 56] width 345 height 258
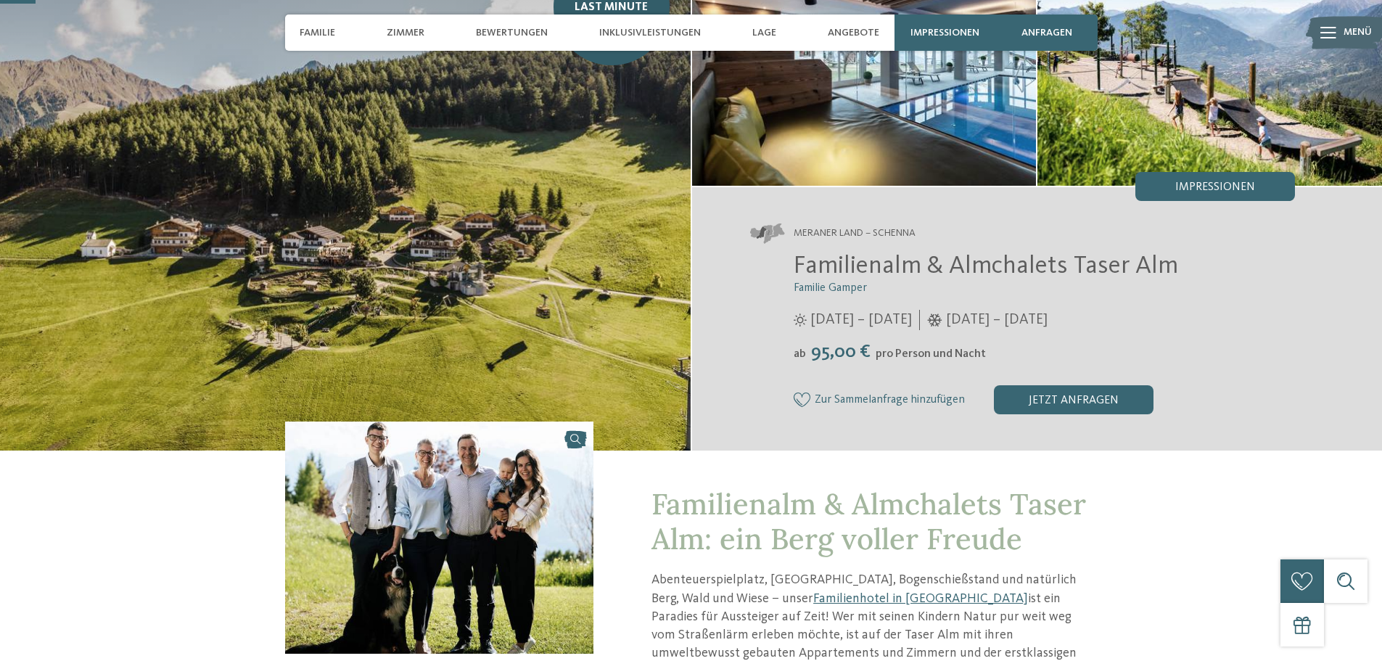
click at [325, 252] on img at bounding box center [345, 188] width 691 height 523
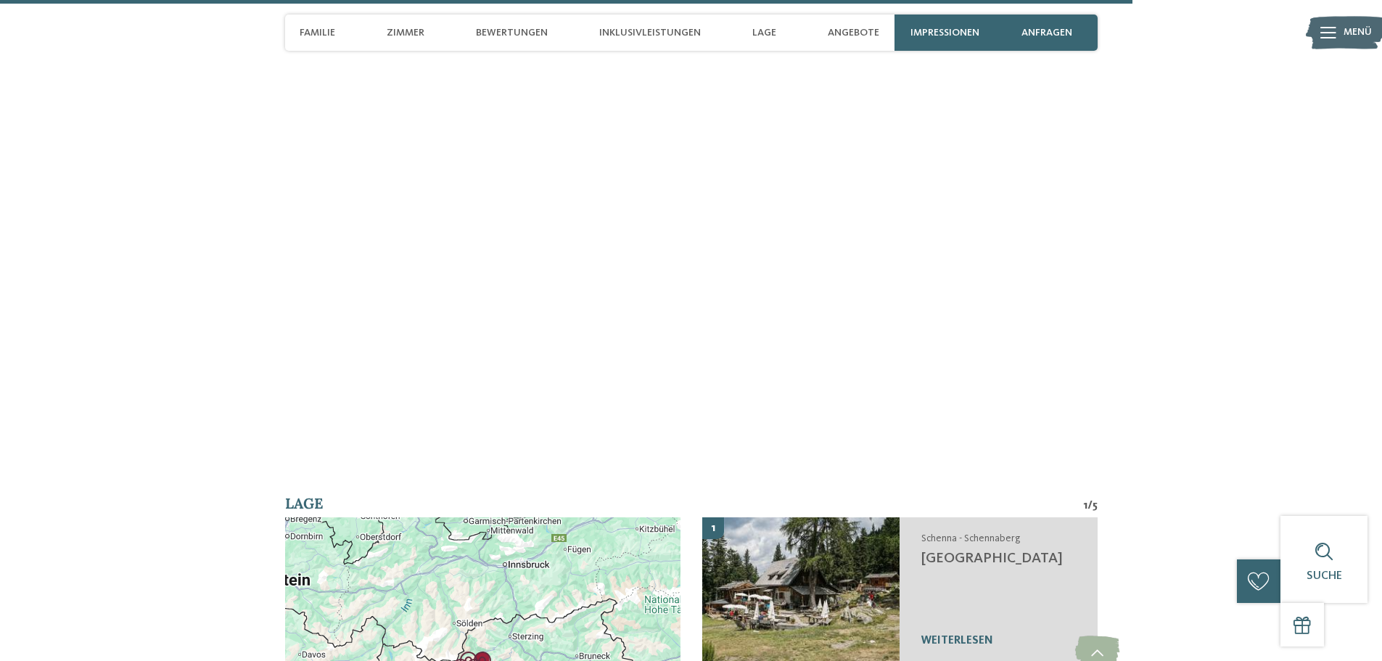
scroll to position [4579, 0]
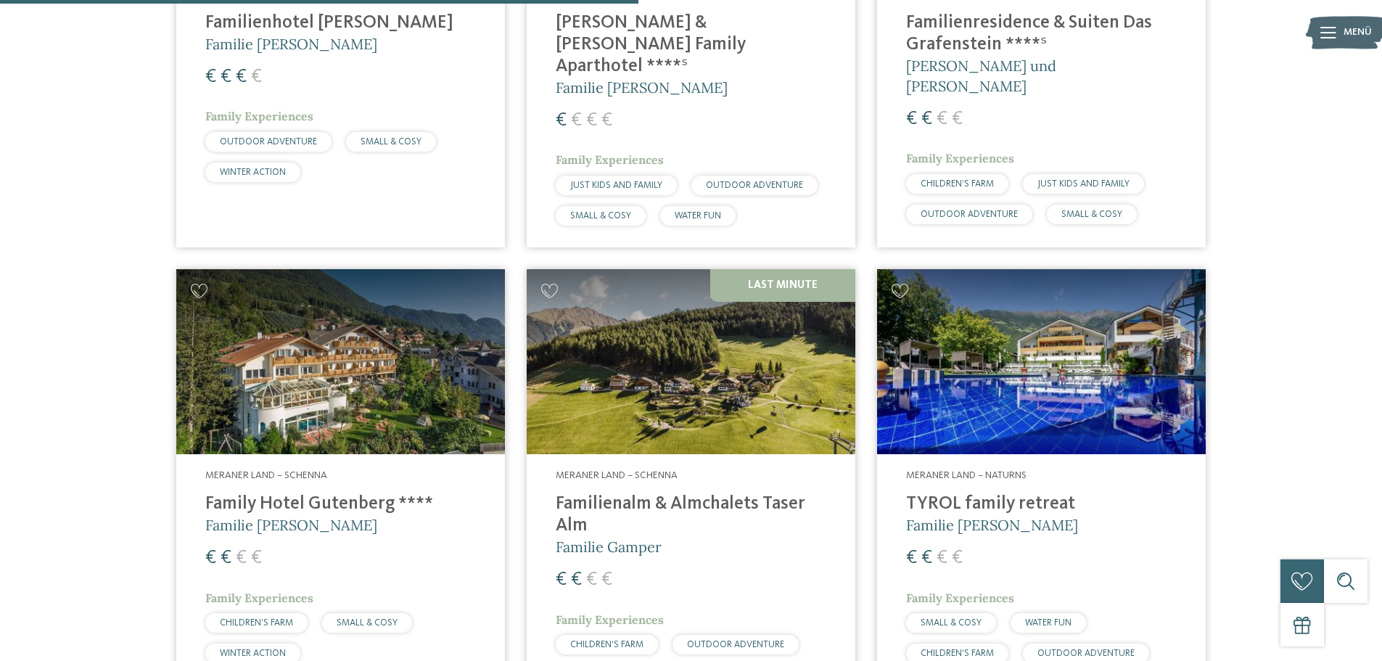
scroll to position [766, 0]
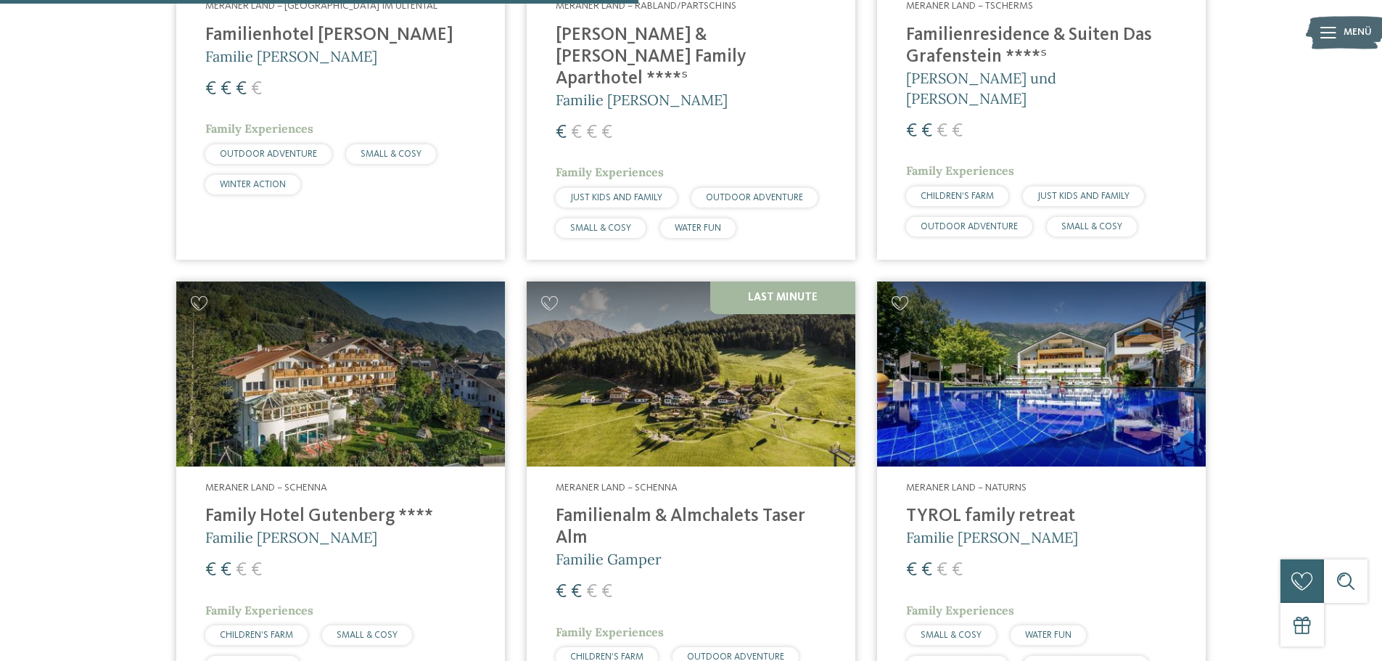
click at [958, 353] on img at bounding box center [1041, 373] width 329 height 185
